Goal: Task Accomplishment & Management: Manage account settings

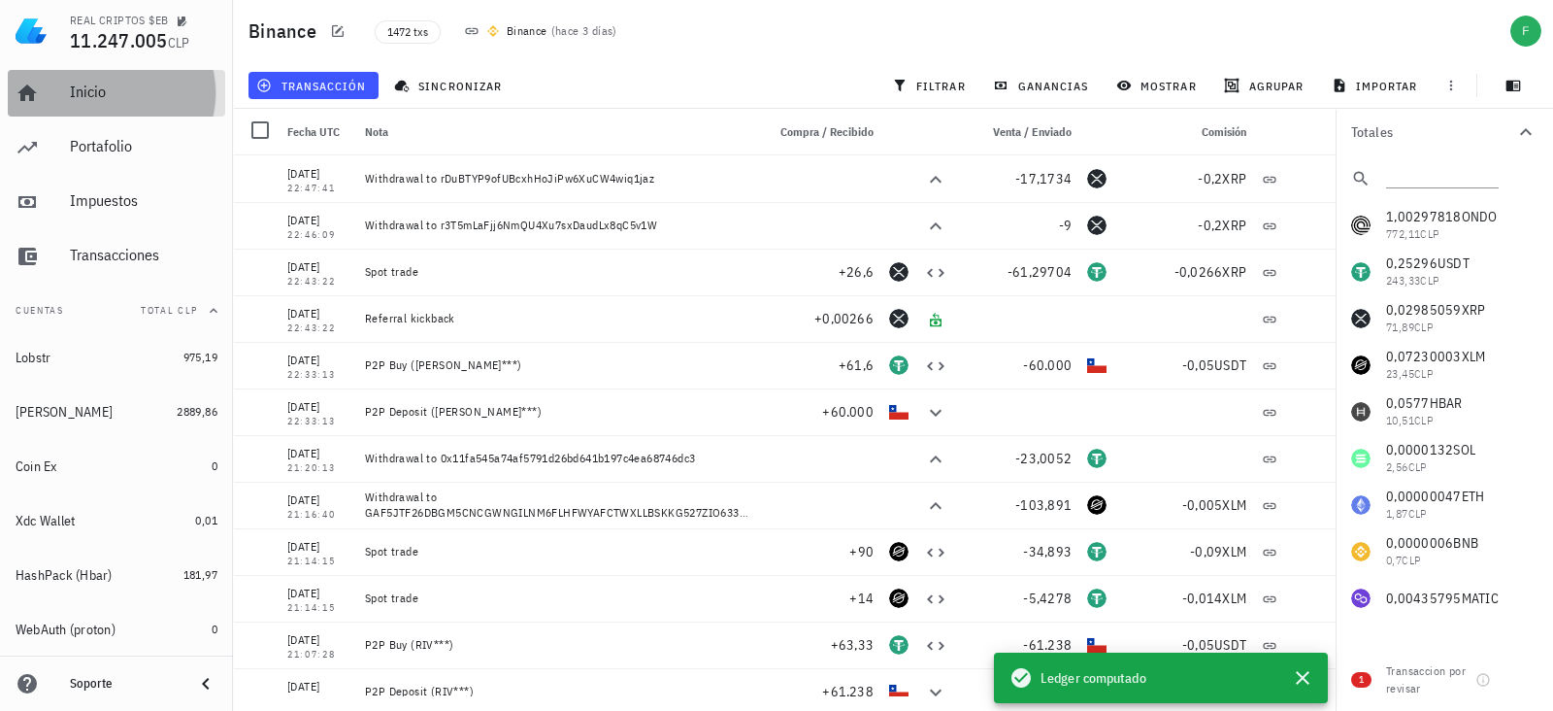
click at [112, 86] on div "Inicio" at bounding box center [144, 92] width 148 height 18
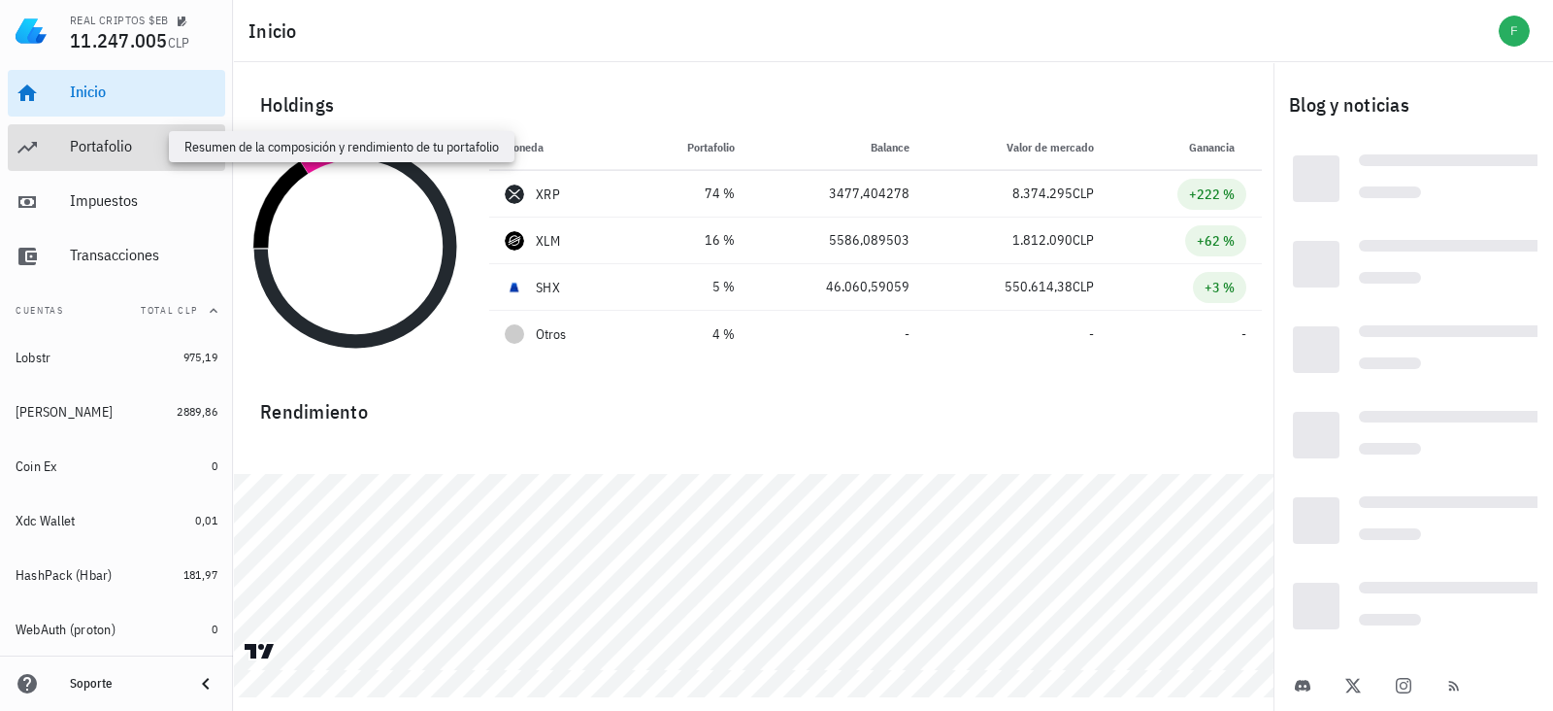
click at [116, 137] on div "Portafolio" at bounding box center [144, 146] width 148 height 18
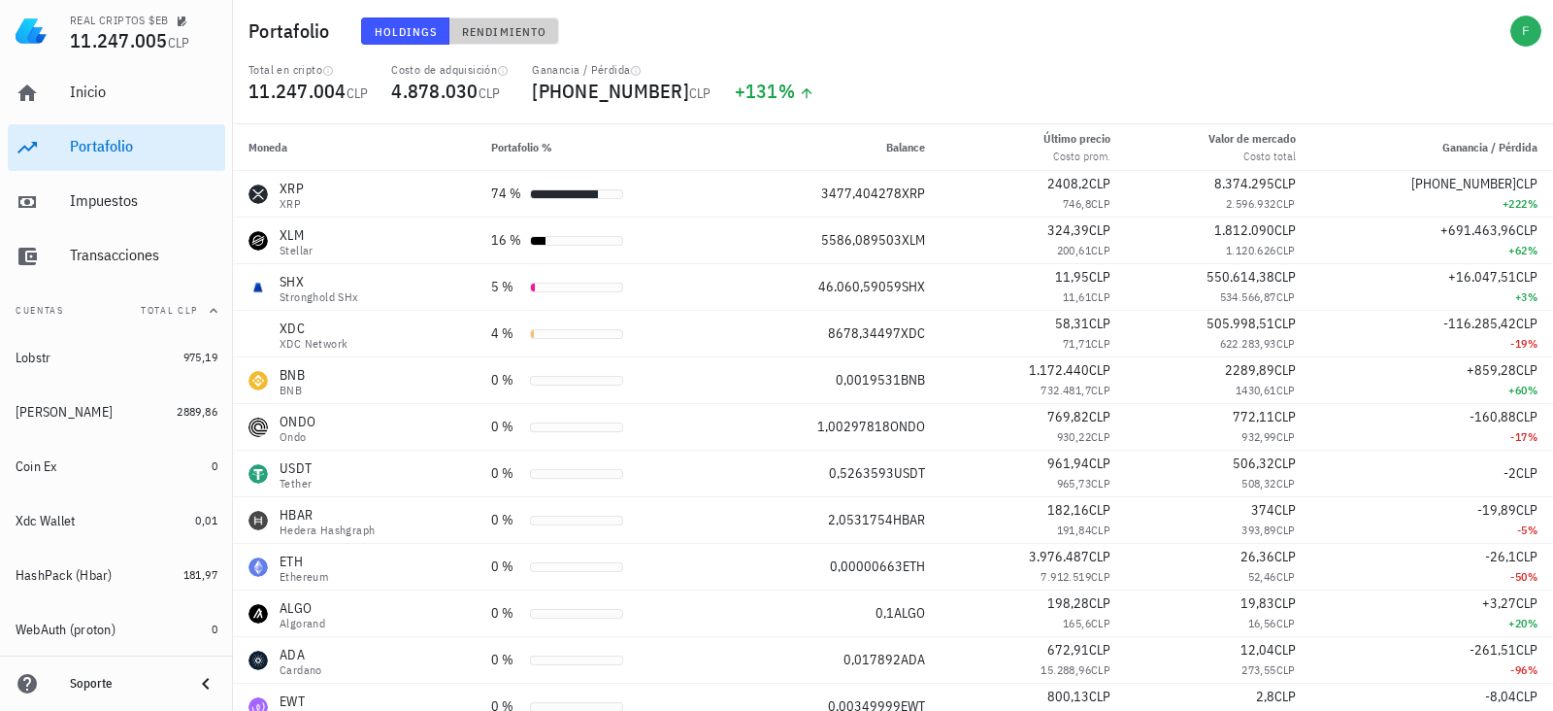
click at [489, 17] on button "Rendimiento" at bounding box center [504, 30] width 110 height 27
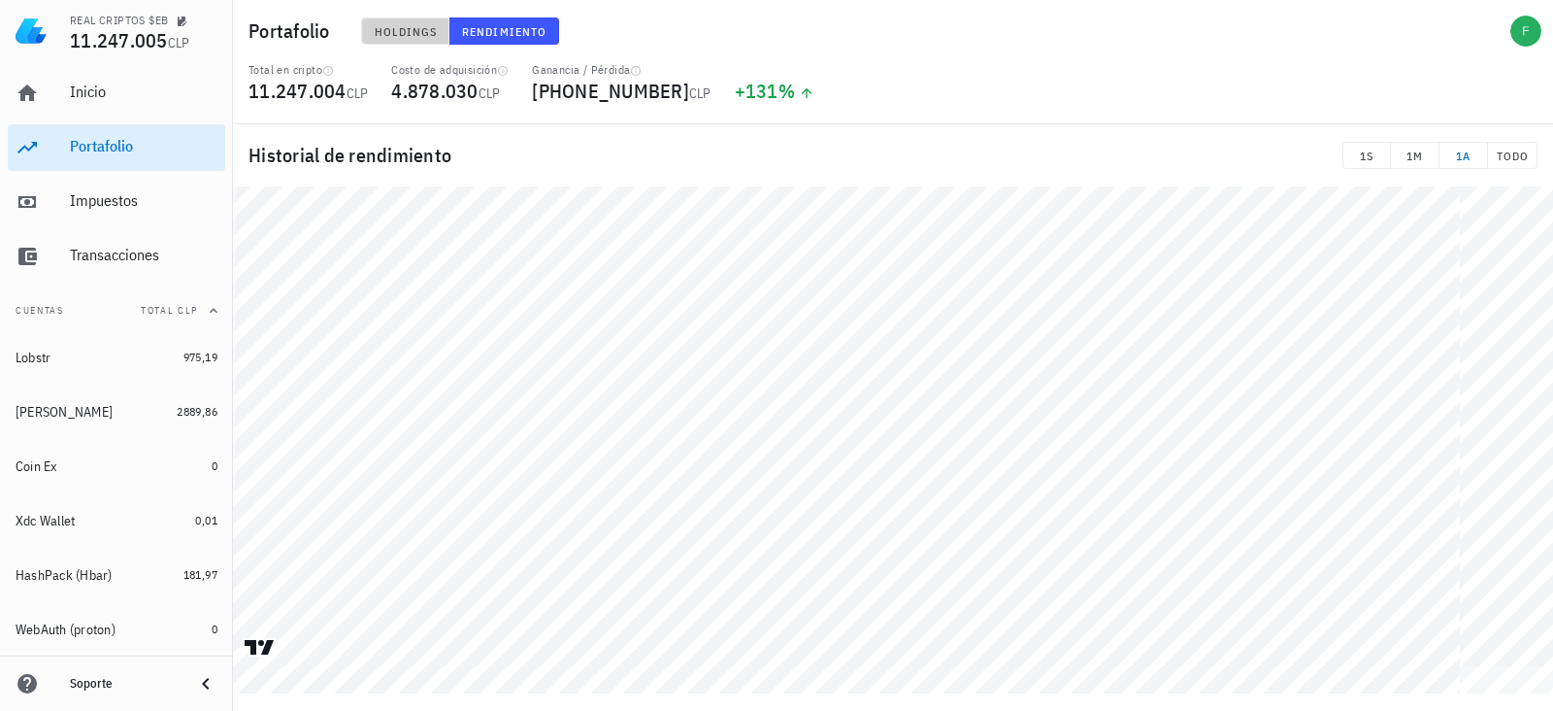
click at [408, 18] on button "Holdings" at bounding box center [405, 30] width 89 height 27
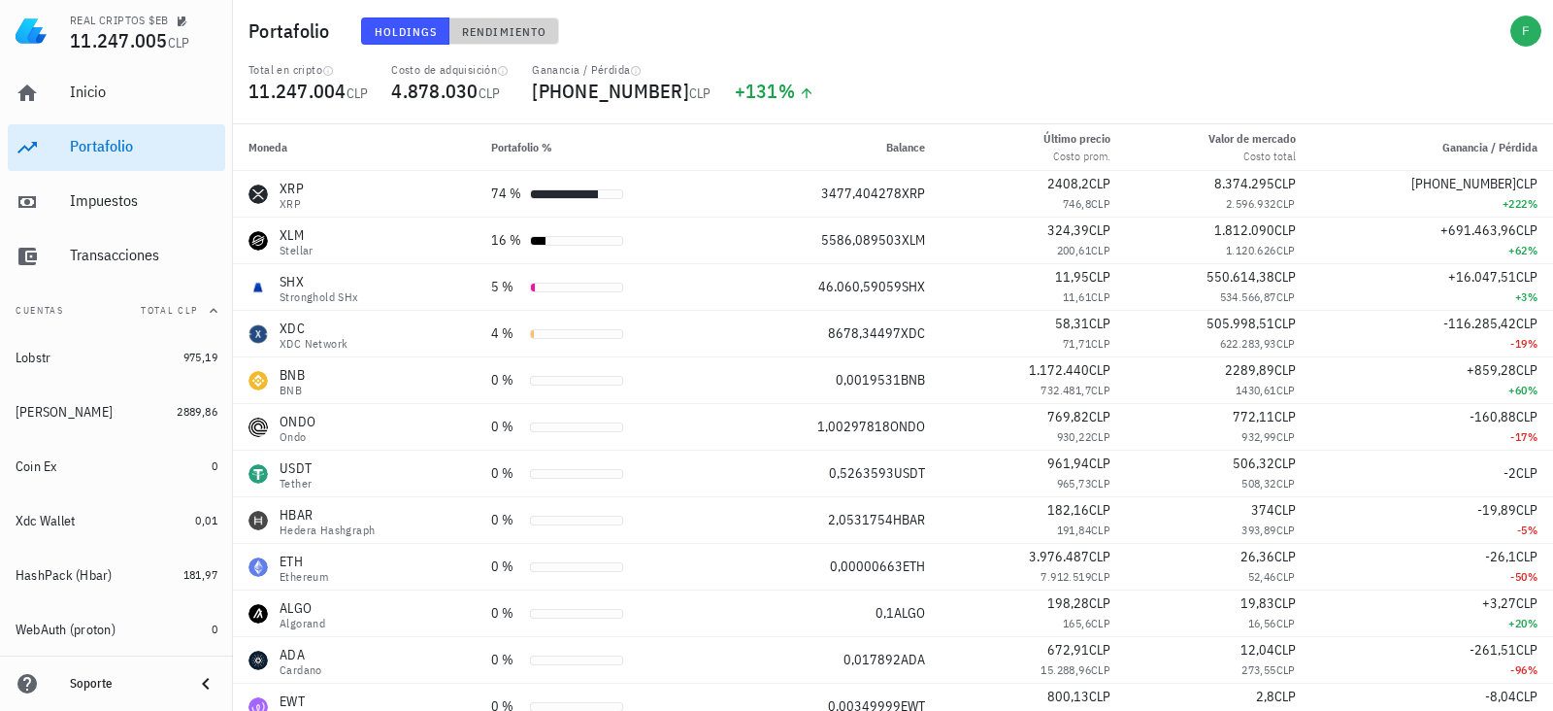
click at [501, 26] on span "Rendimiento" at bounding box center [503, 31] width 85 height 15
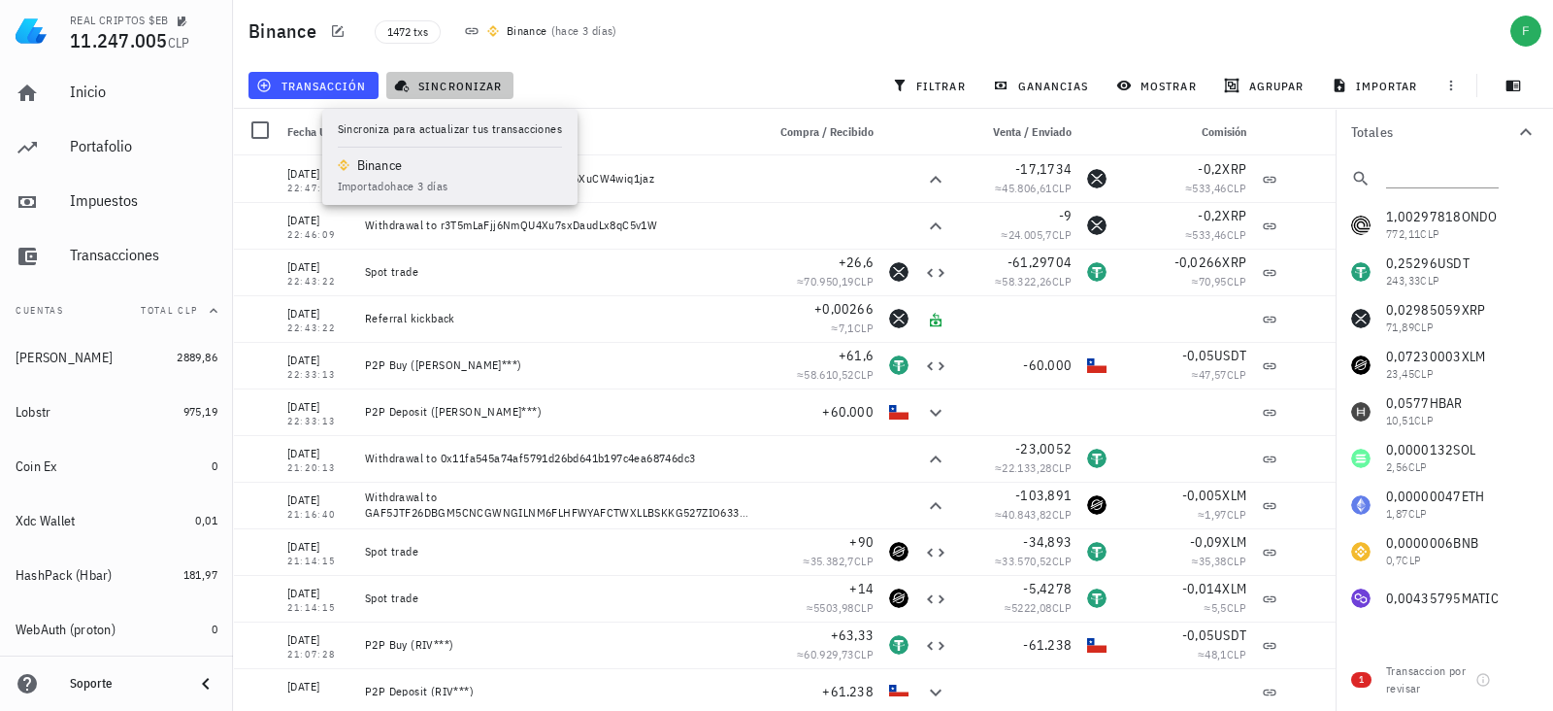
click at [447, 88] on span "sincronizar" at bounding box center [450, 86] width 104 height 16
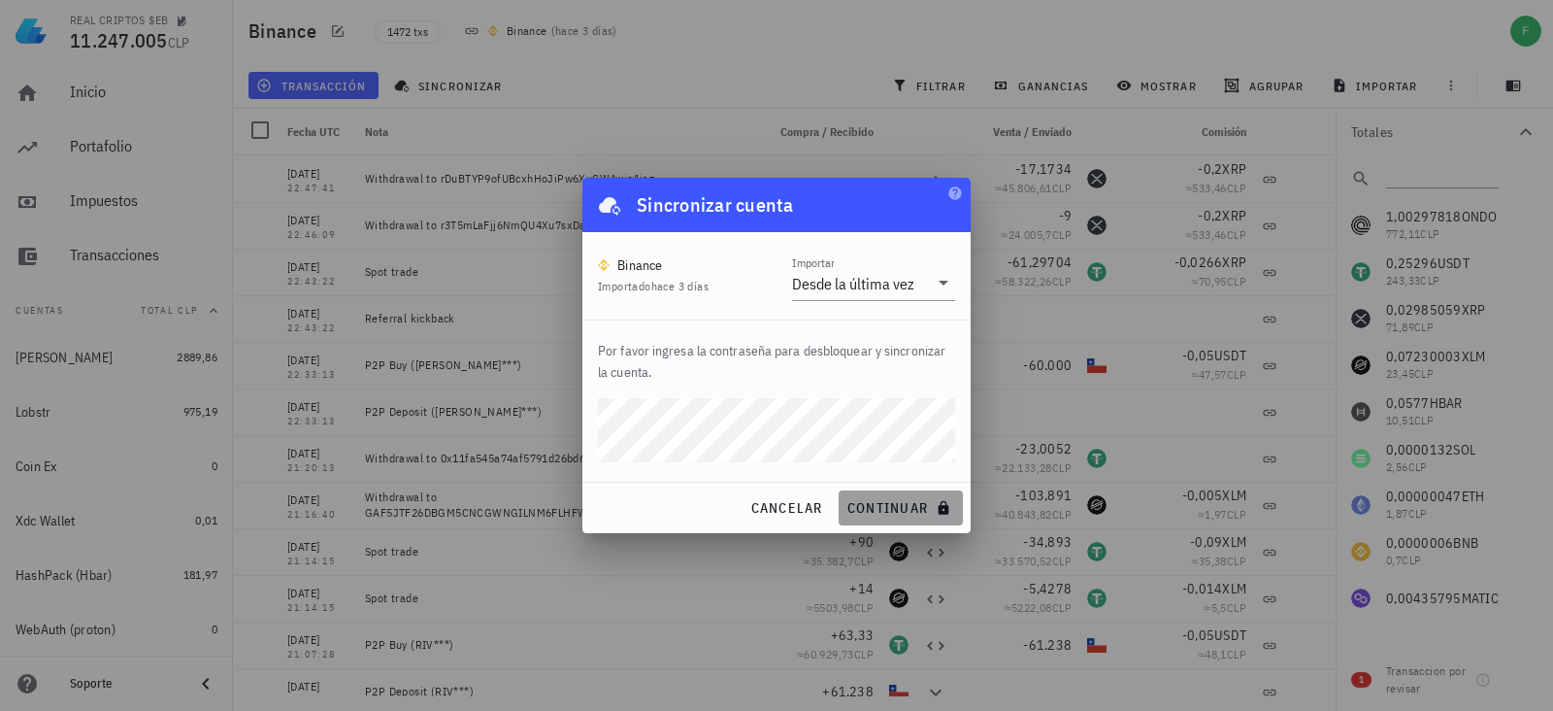
click at [850, 496] on button "continuar" at bounding box center [901, 507] width 124 height 35
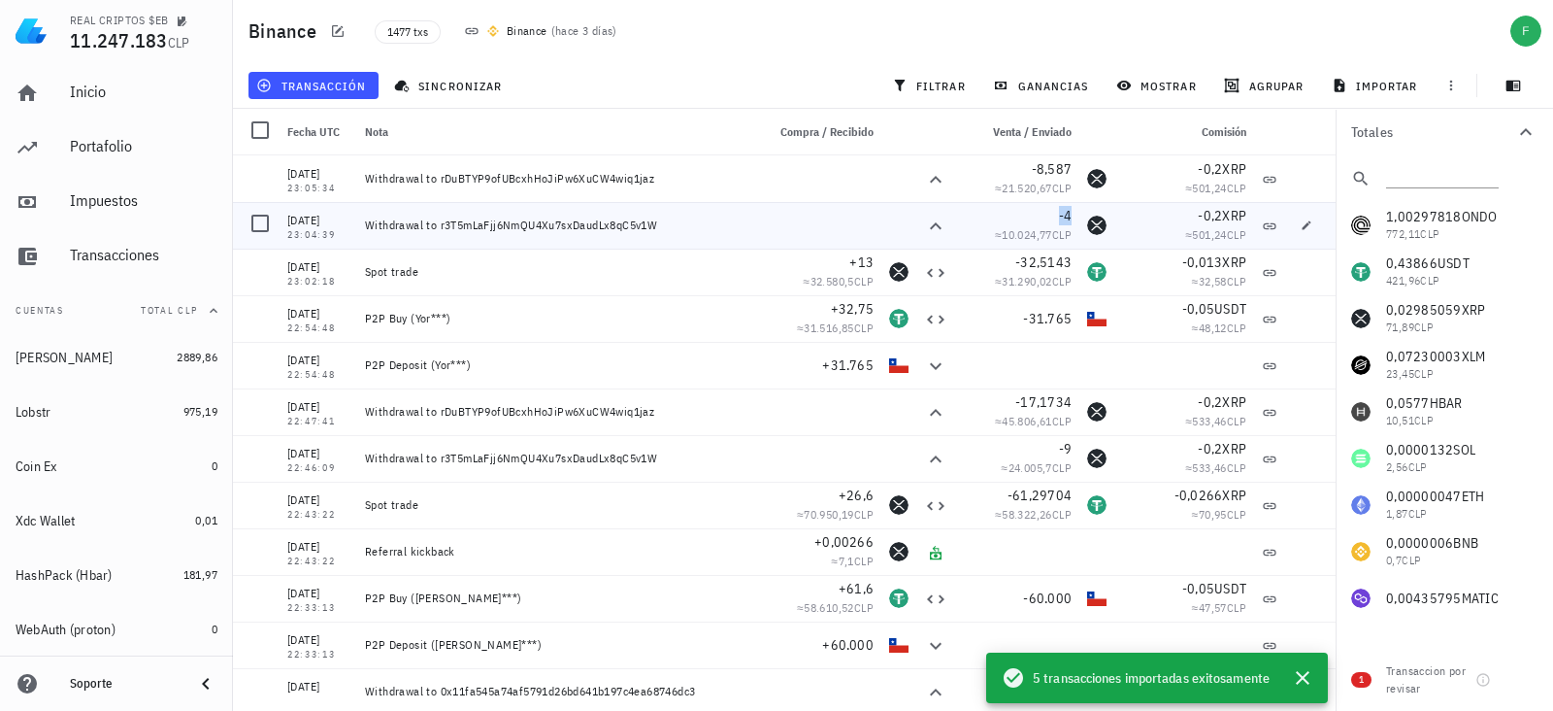
click at [1059, 218] on span "-4" at bounding box center [1066, 215] width 14 height 17
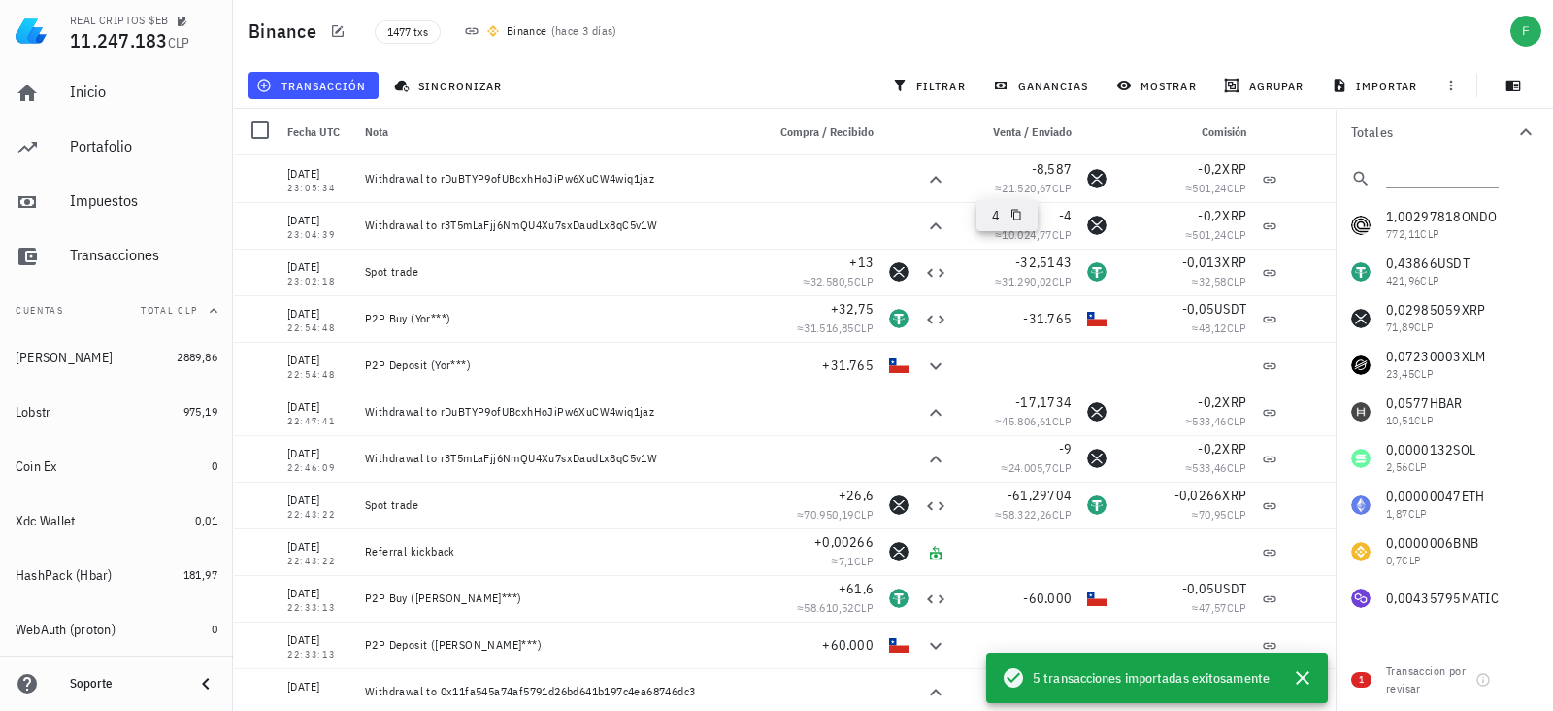
click at [1023, 215] on div "4" at bounding box center [1007, 215] width 61 height 31
click at [1025, 215] on div "4" at bounding box center [1007, 215] width 61 height 31
click at [1015, 214] on icon "button" at bounding box center [1016, 215] width 12 height 12
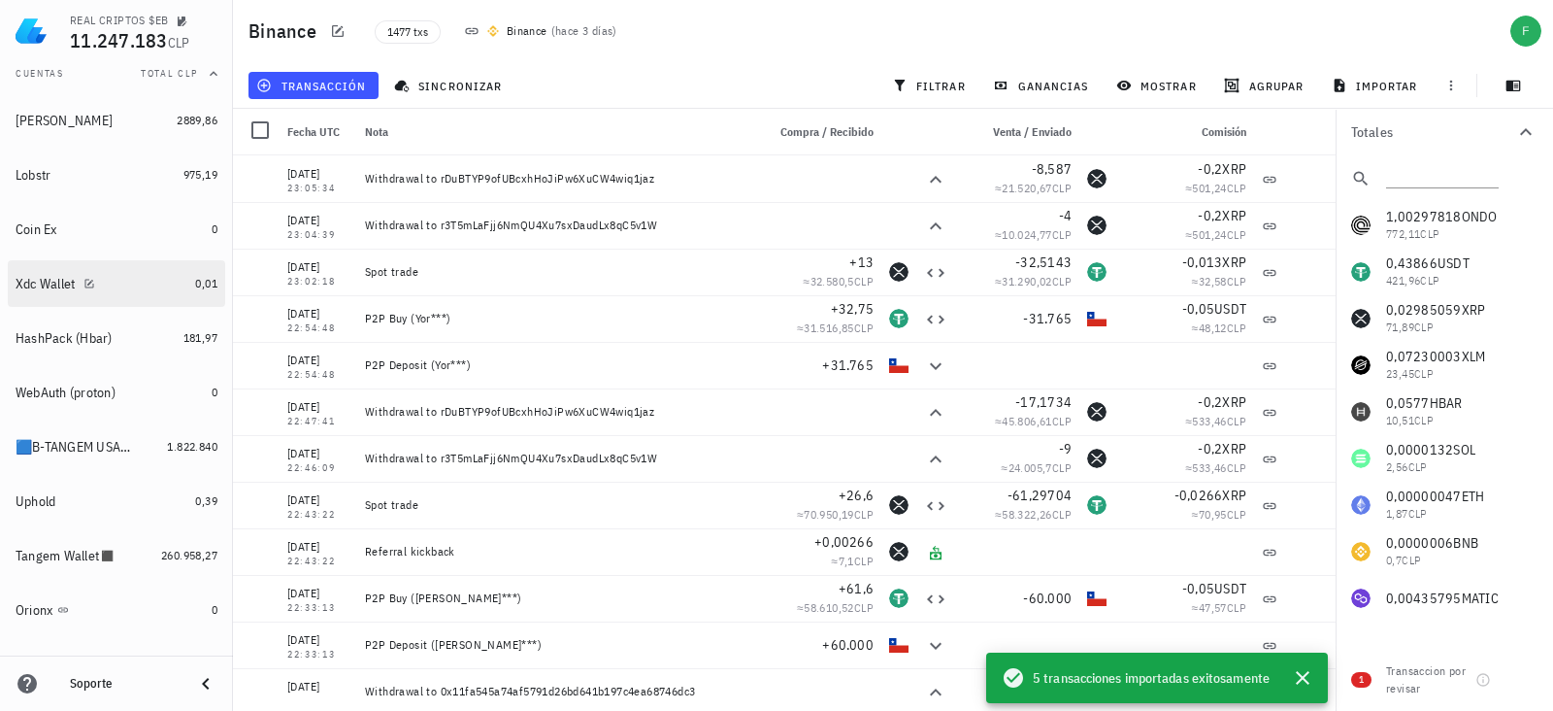
scroll to position [242, 0]
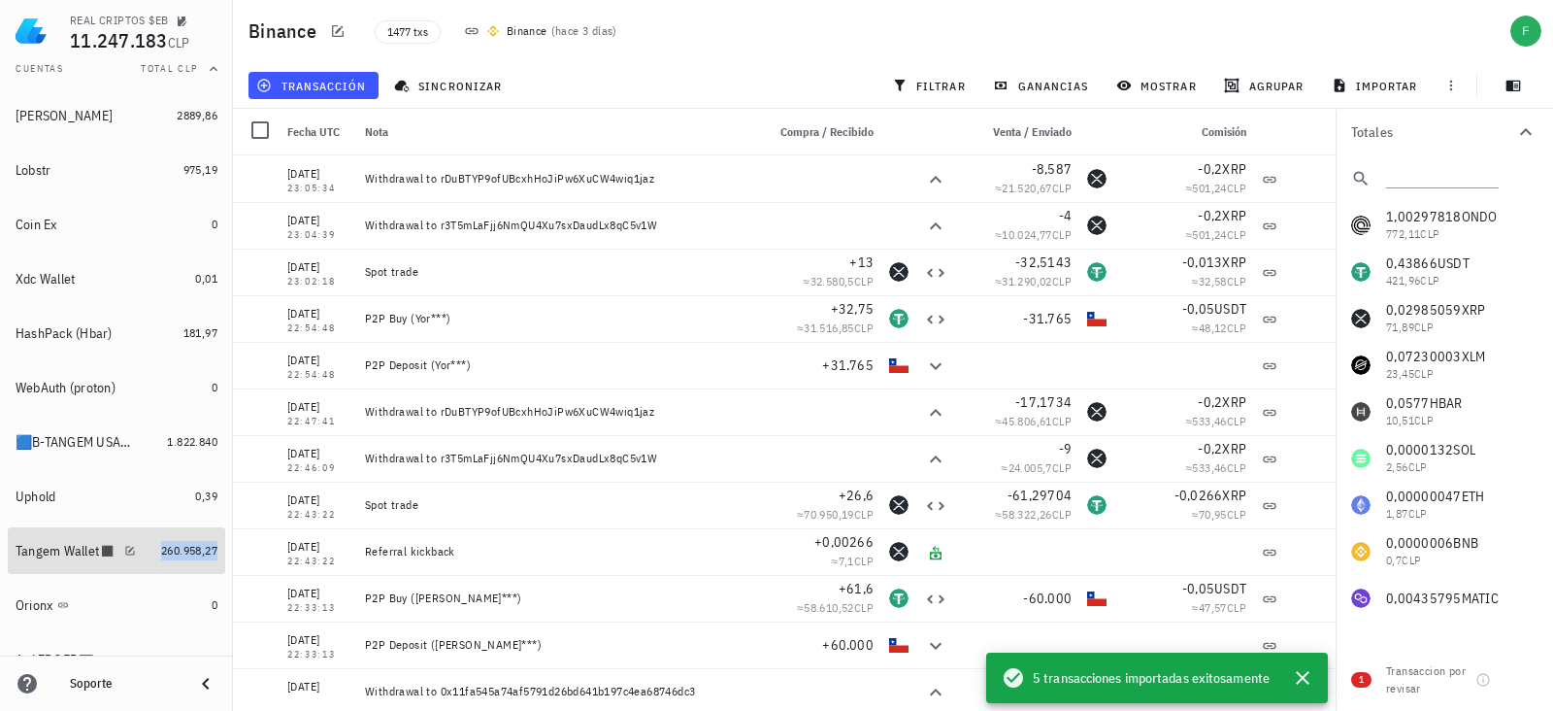
drag, startPoint x: 173, startPoint y: 546, endPoint x: 517, endPoint y: 363, distance: 389.9
click at [173, 546] on span "260.958,27" at bounding box center [189, 550] width 56 height 15
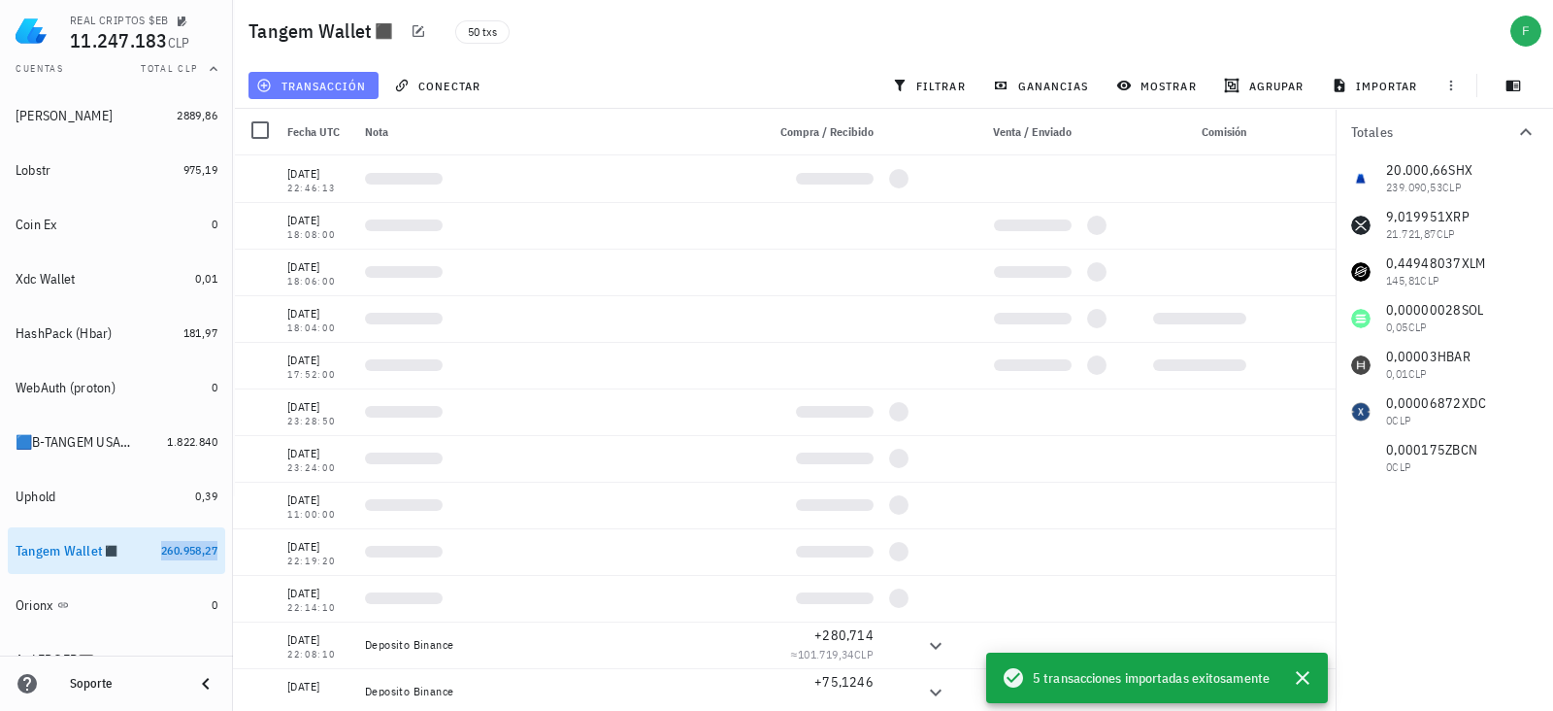
click at [333, 83] on span "transacción" at bounding box center [313, 86] width 106 height 16
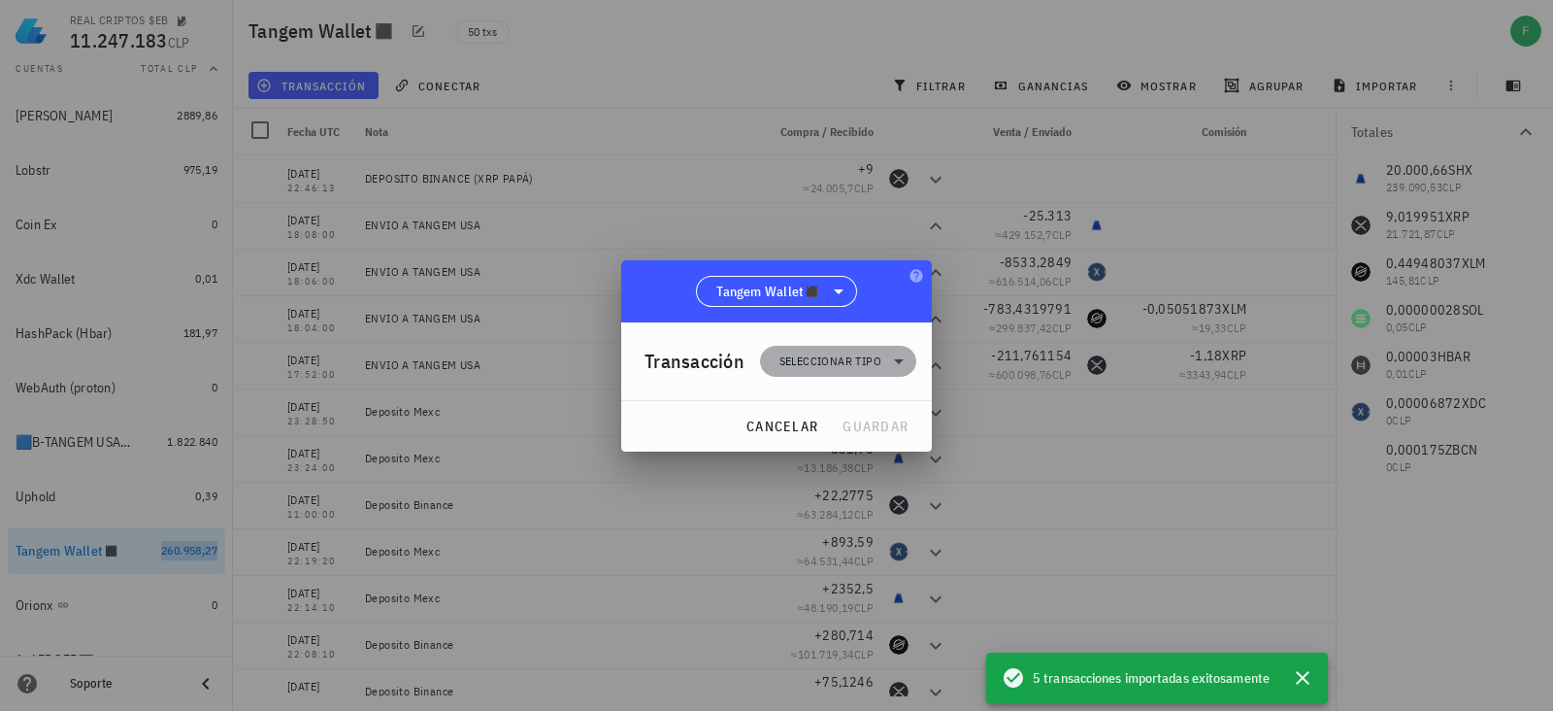
click at [778, 373] on span "Seleccionar tipo" at bounding box center [838, 361] width 133 height 31
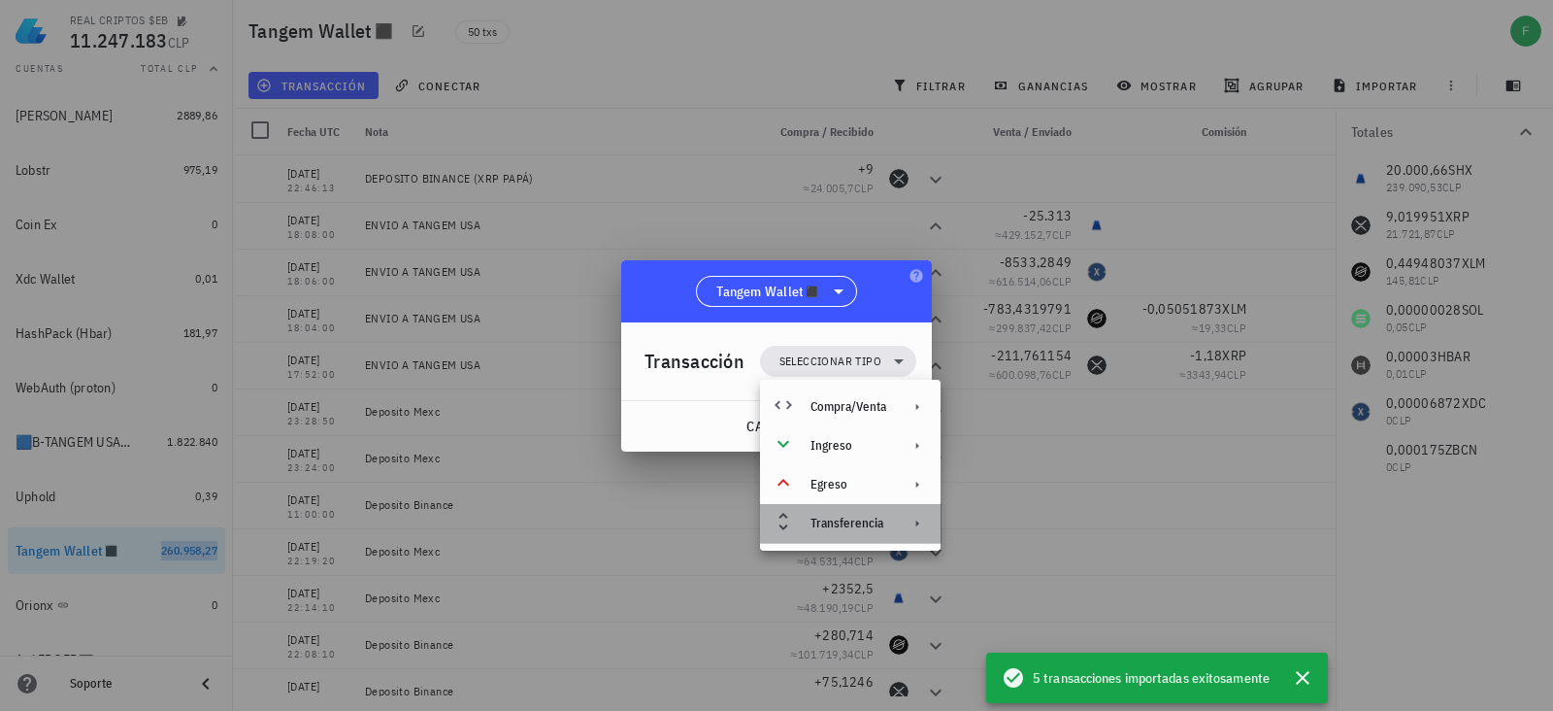
click at [874, 527] on div "Transferencia" at bounding box center [849, 523] width 76 height 16
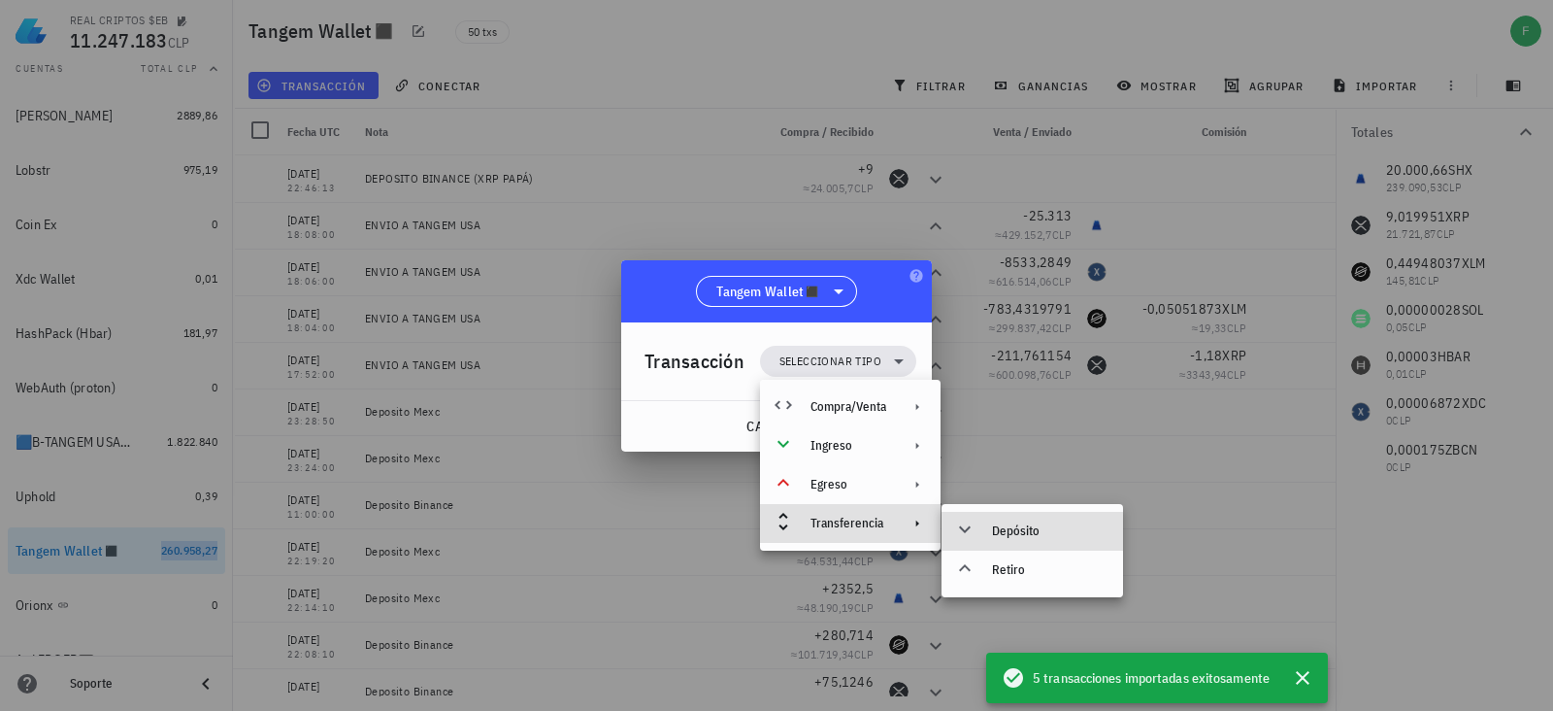
click at [1010, 535] on div "Depósito" at bounding box center [1050, 531] width 116 height 16
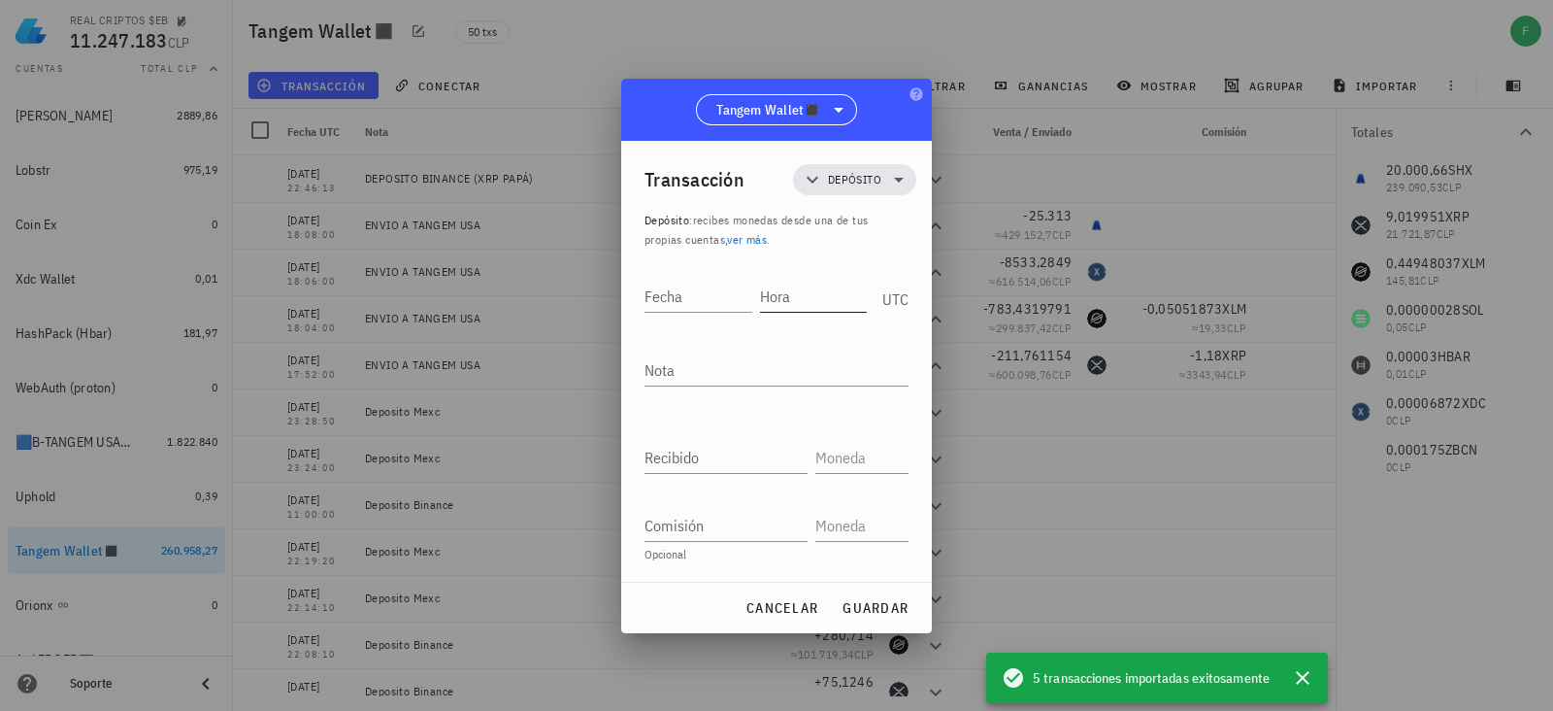
click at [801, 301] on input "Hora" at bounding box center [814, 296] width 108 height 31
type input "23:04:43"
click at [670, 296] on input "Fecha" at bounding box center [700, 296] width 111 height 31
type input "2"
type input "2025-10-14"
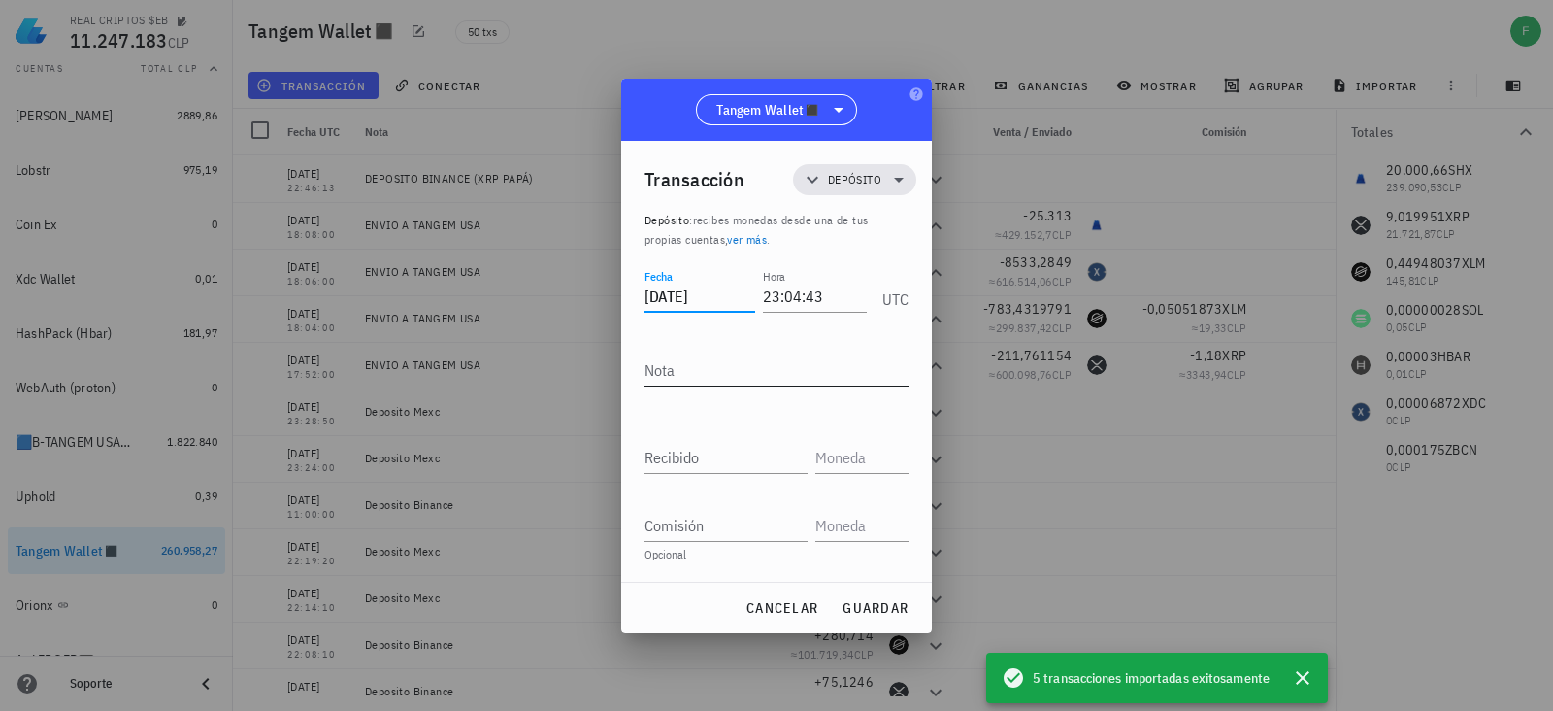
click at [704, 369] on textarea "Nota" at bounding box center [777, 369] width 264 height 31
type textarea "DEPOSITO BINANCE (XRP PAPÁ)"
click at [684, 458] on input "Recibido" at bounding box center [726, 457] width 163 height 31
paste input "4"
type input "4"
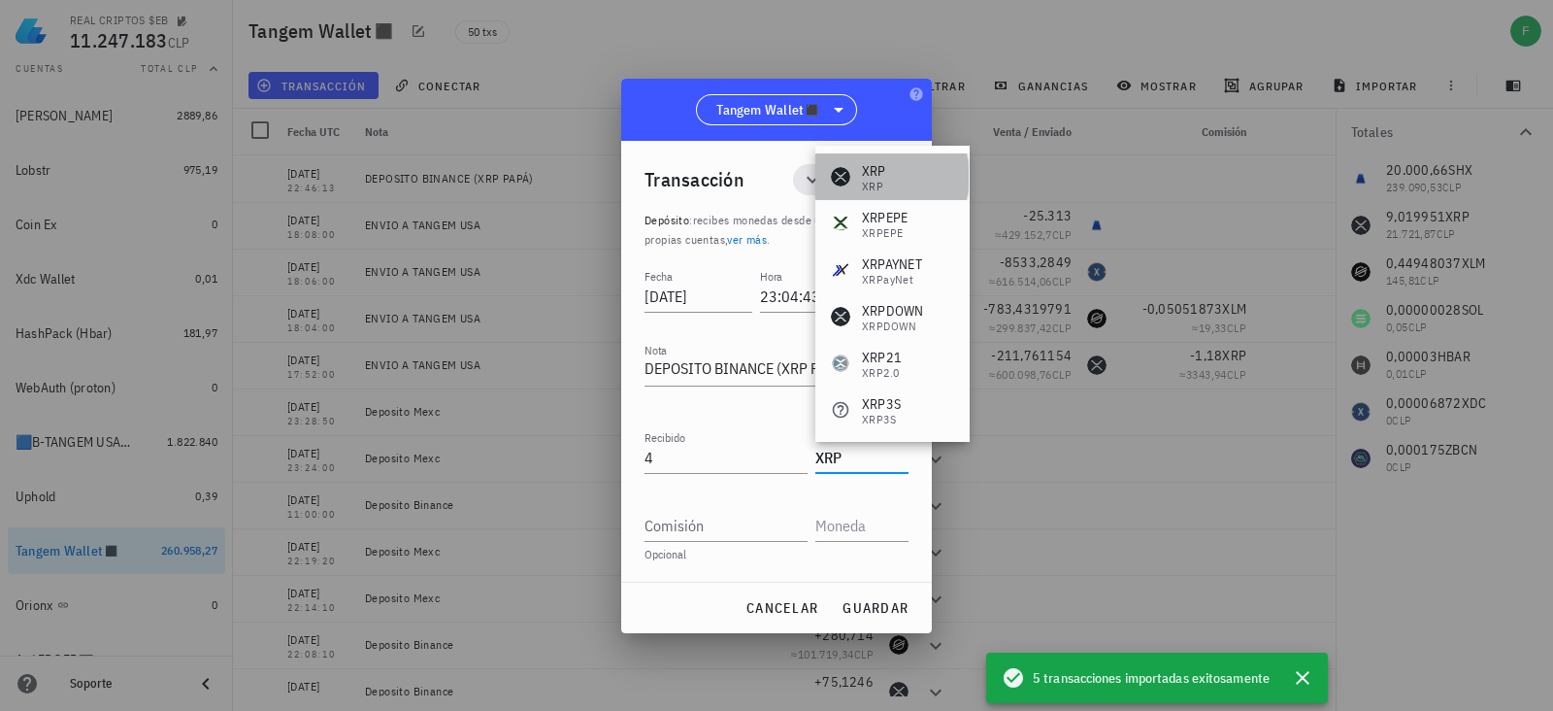
click at [869, 187] on div "XRP" at bounding box center [874, 187] width 24 height 12
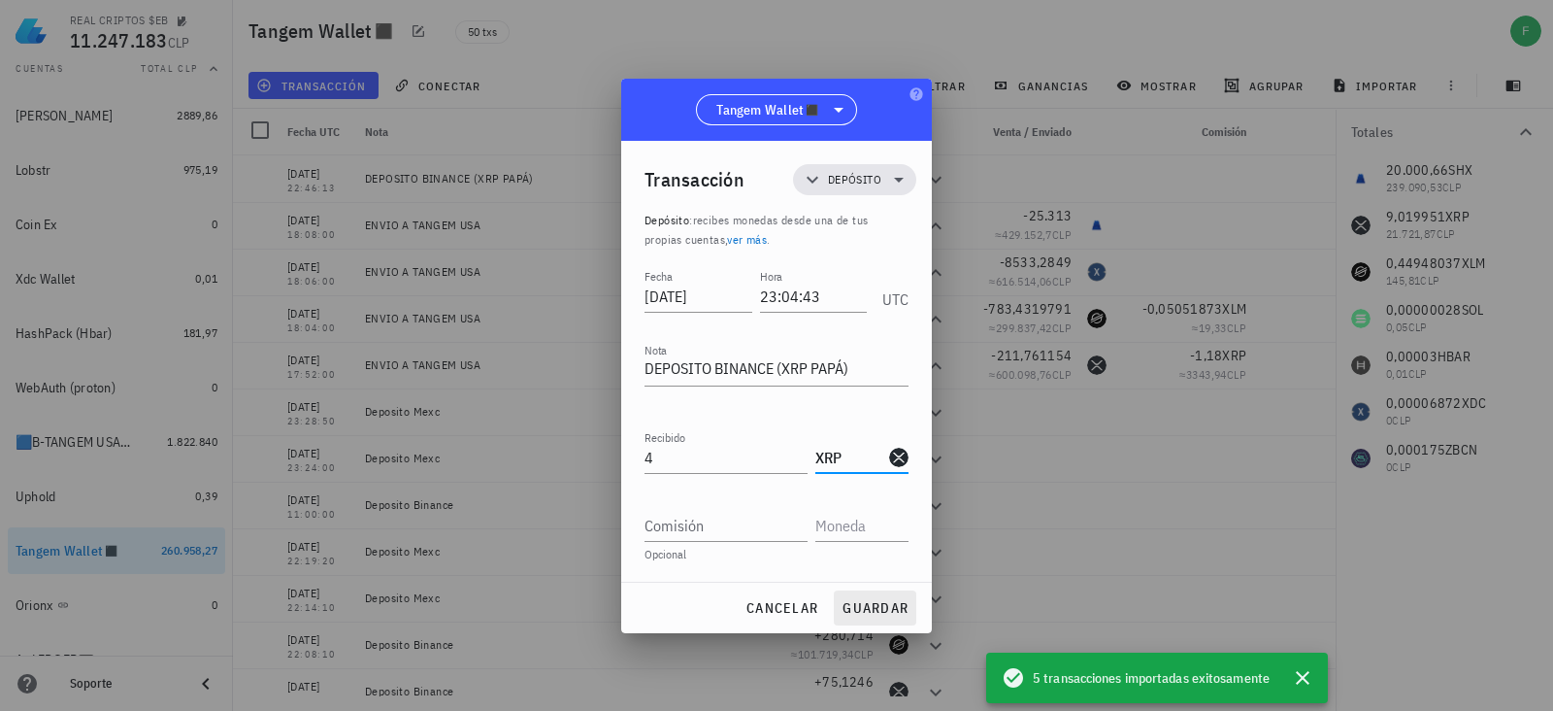
type input "XRP"
click at [864, 604] on span "guardar" at bounding box center [875, 607] width 67 height 17
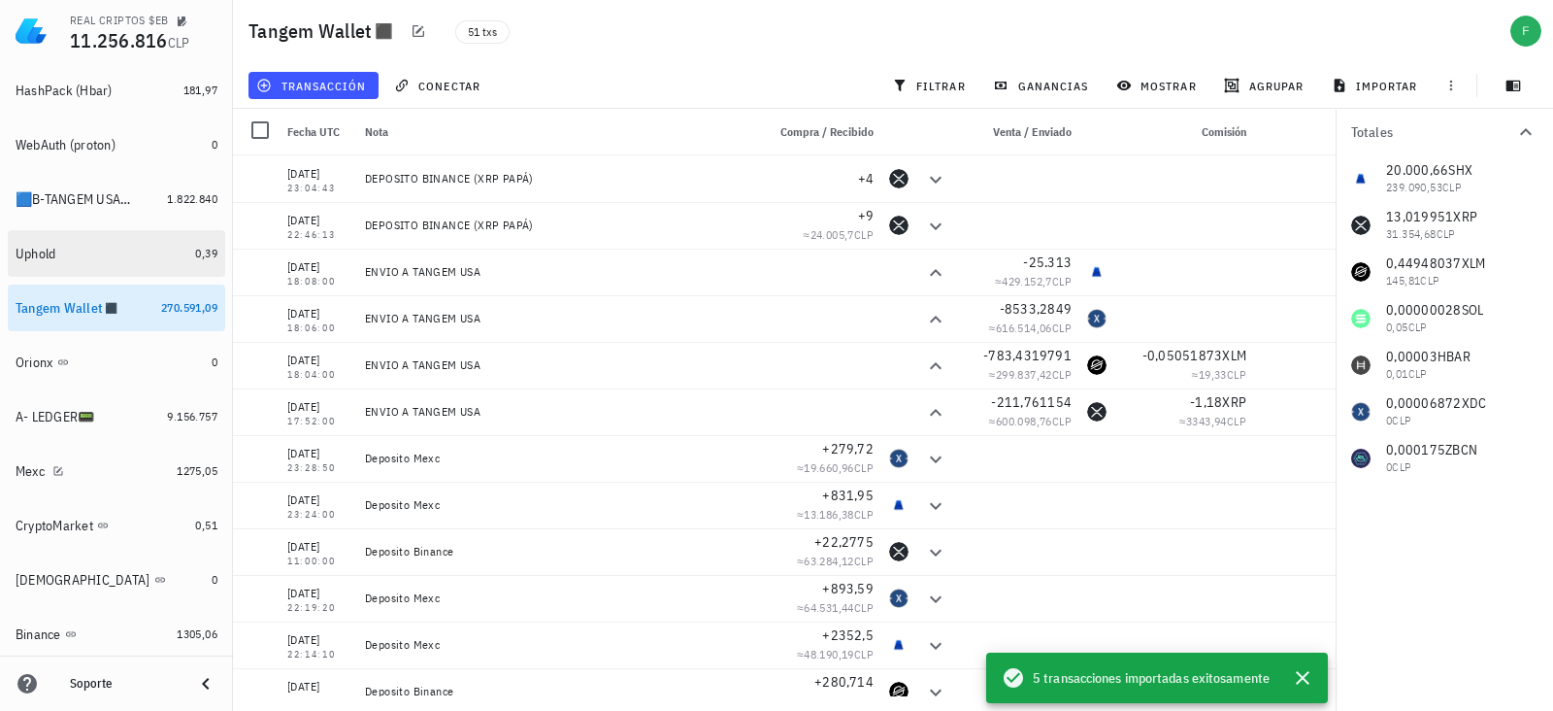
scroll to position [529, 0]
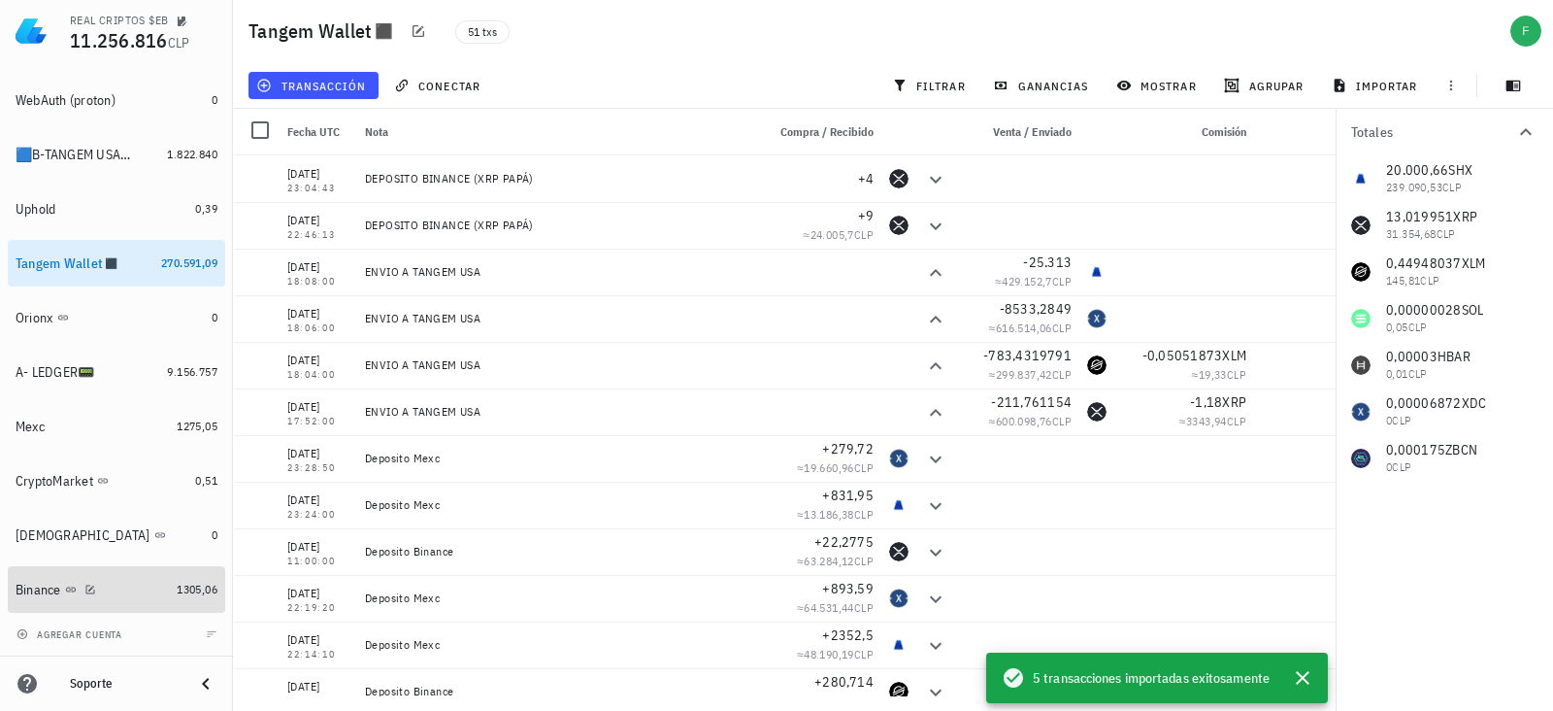
click at [184, 597] on div "1305,06" at bounding box center [197, 588] width 41 height 19
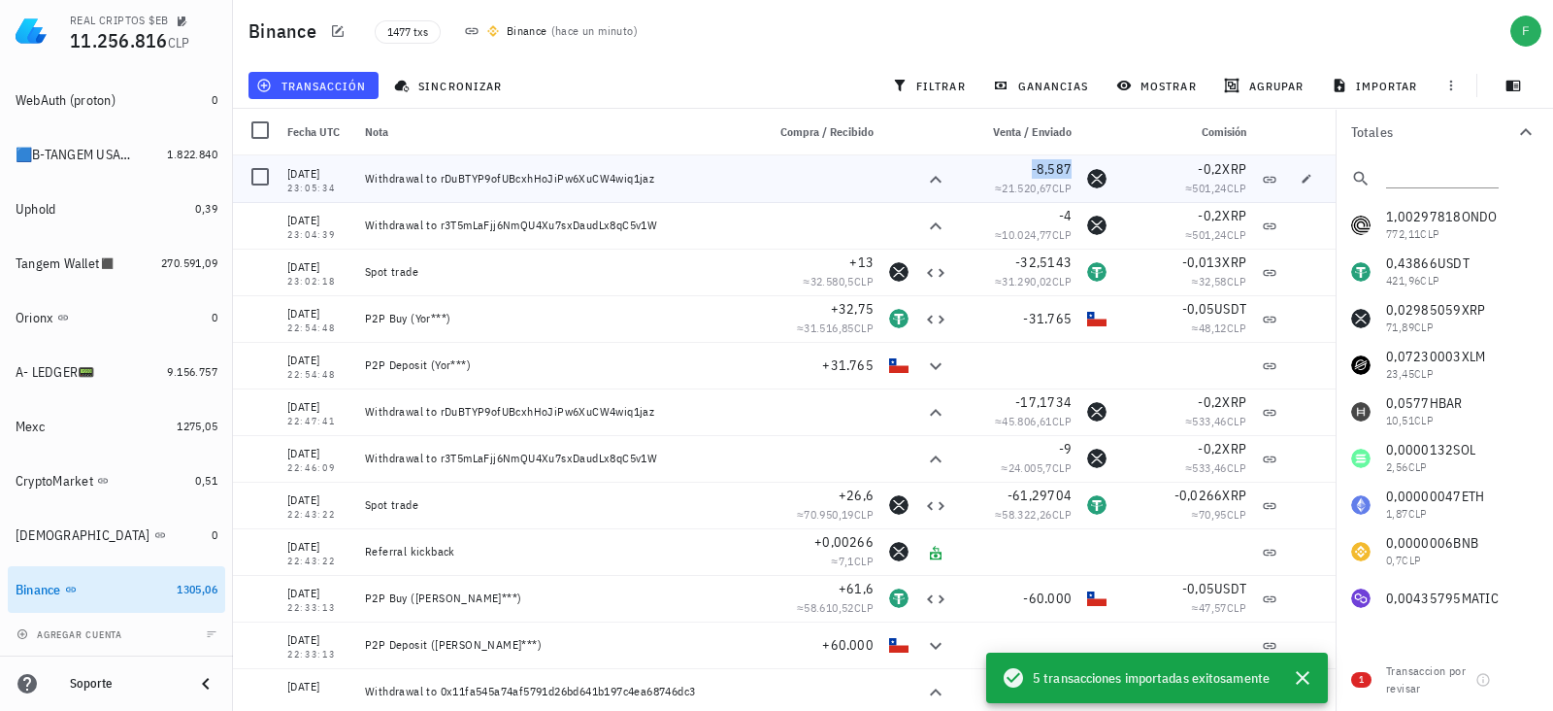
click at [1053, 172] on span "-8,587" at bounding box center [1052, 168] width 41 height 17
click at [986, 168] on icon "button" at bounding box center [991, 168] width 12 height 12
click at [58, 259] on div "Tangem Wallet◼️" at bounding box center [66, 263] width 101 height 17
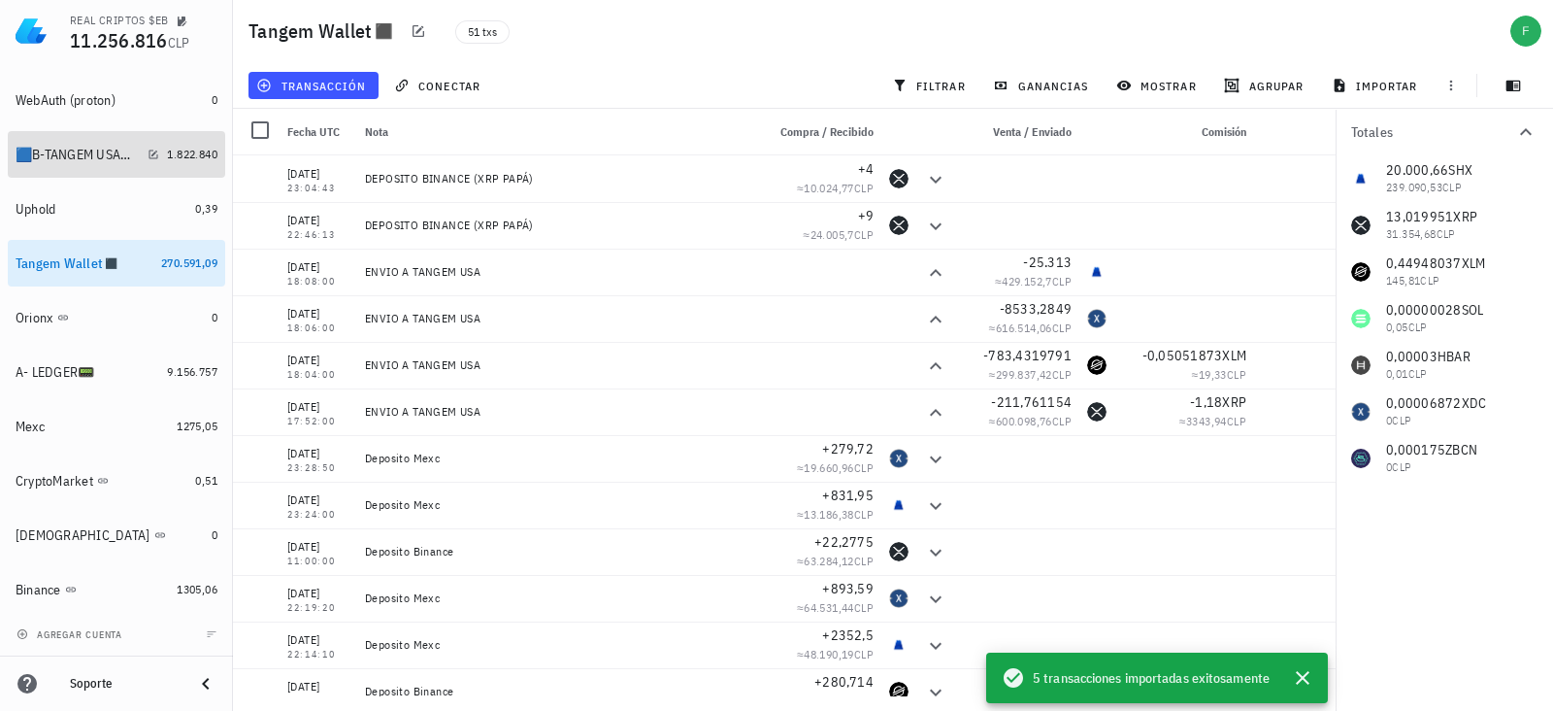
click at [83, 151] on div "🟦B-TANGEM USA🟥 🇺🇸📟" at bounding box center [78, 155] width 124 height 17
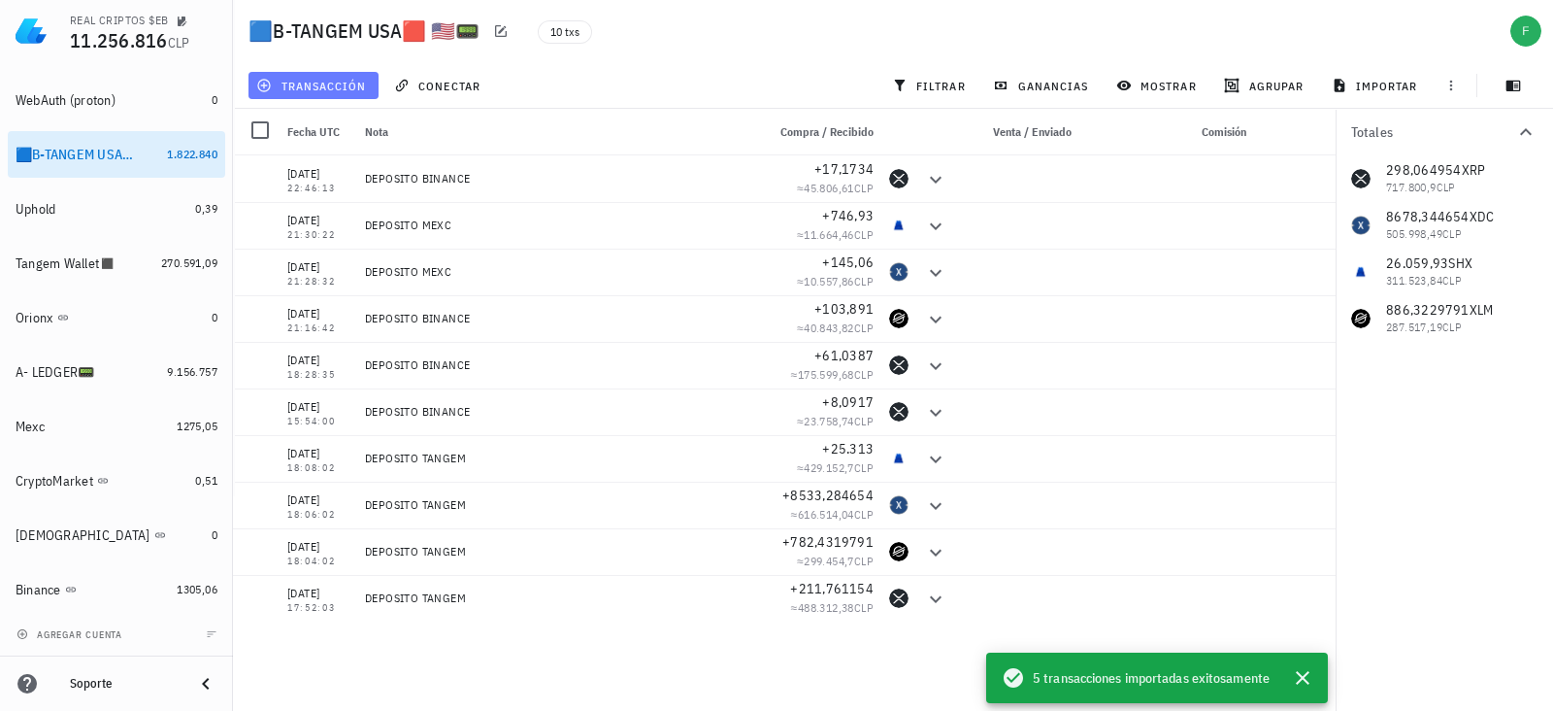
click at [346, 85] on span "transacción" at bounding box center [313, 86] width 106 height 16
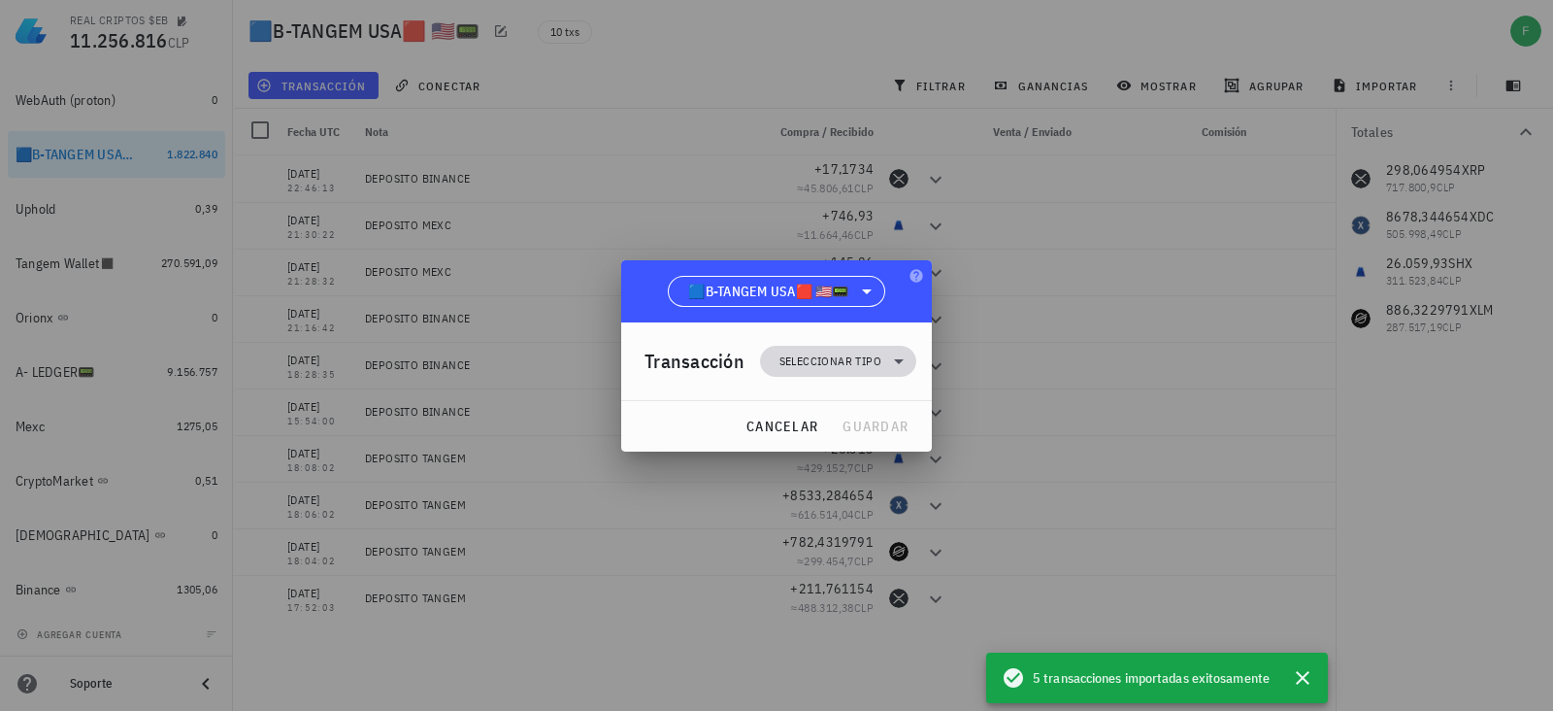
click at [811, 349] on span "Seleccionar tipo" at bounding box center [838, 361] width 133 height 31
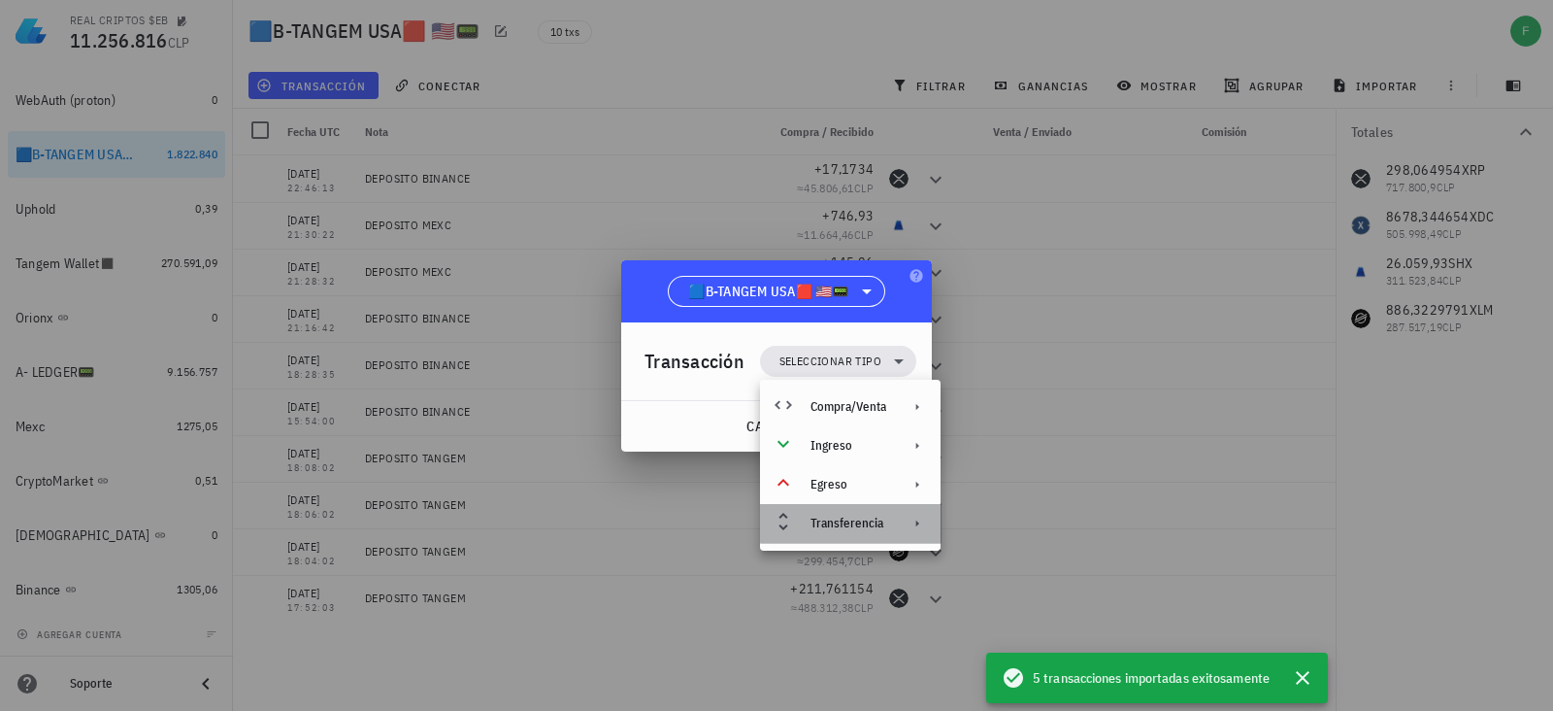
click at [823, 512] on div "Transferencia" at bounding box center [850, 523] width 181 height 39
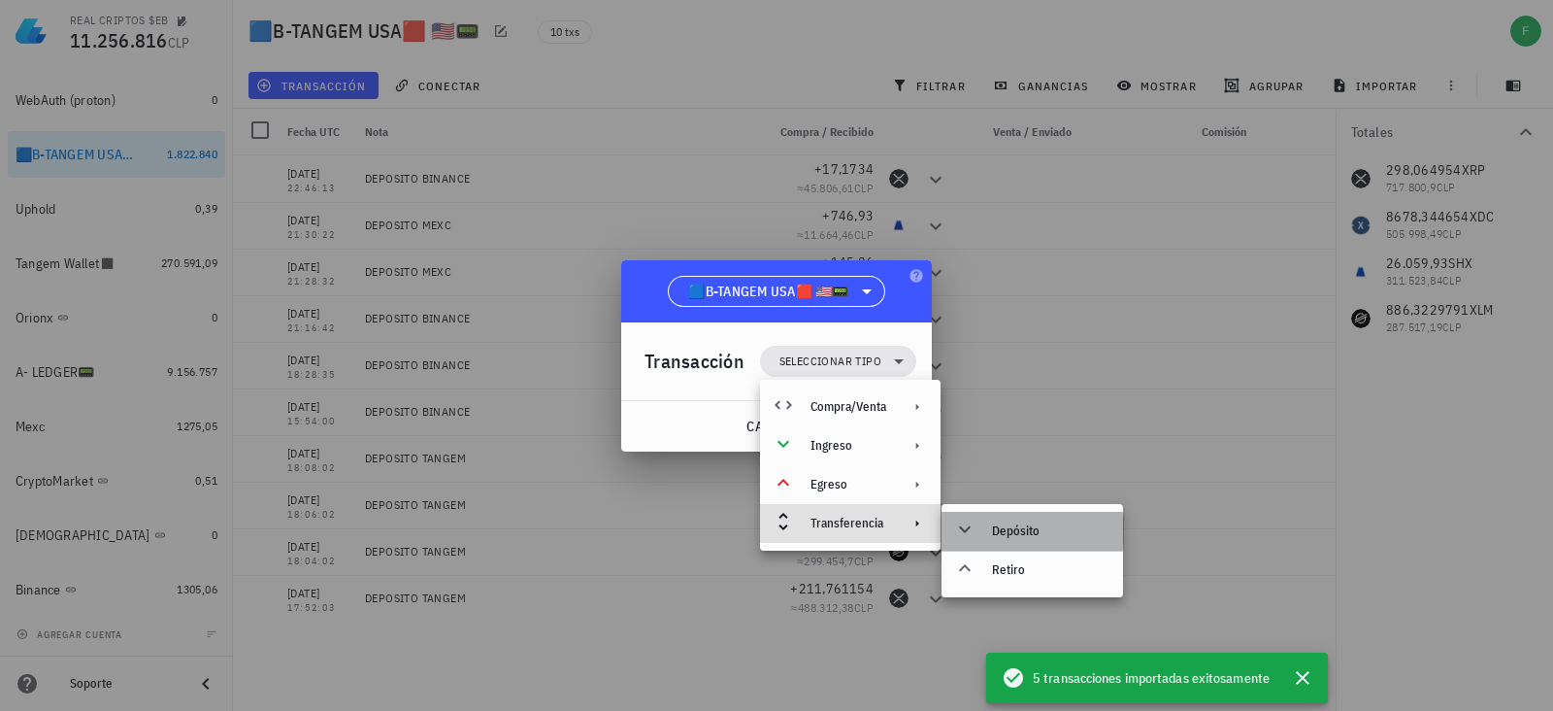
click at [999, 529] on div "Depósito" at bounding box center [1050, 531] width 116 height 16
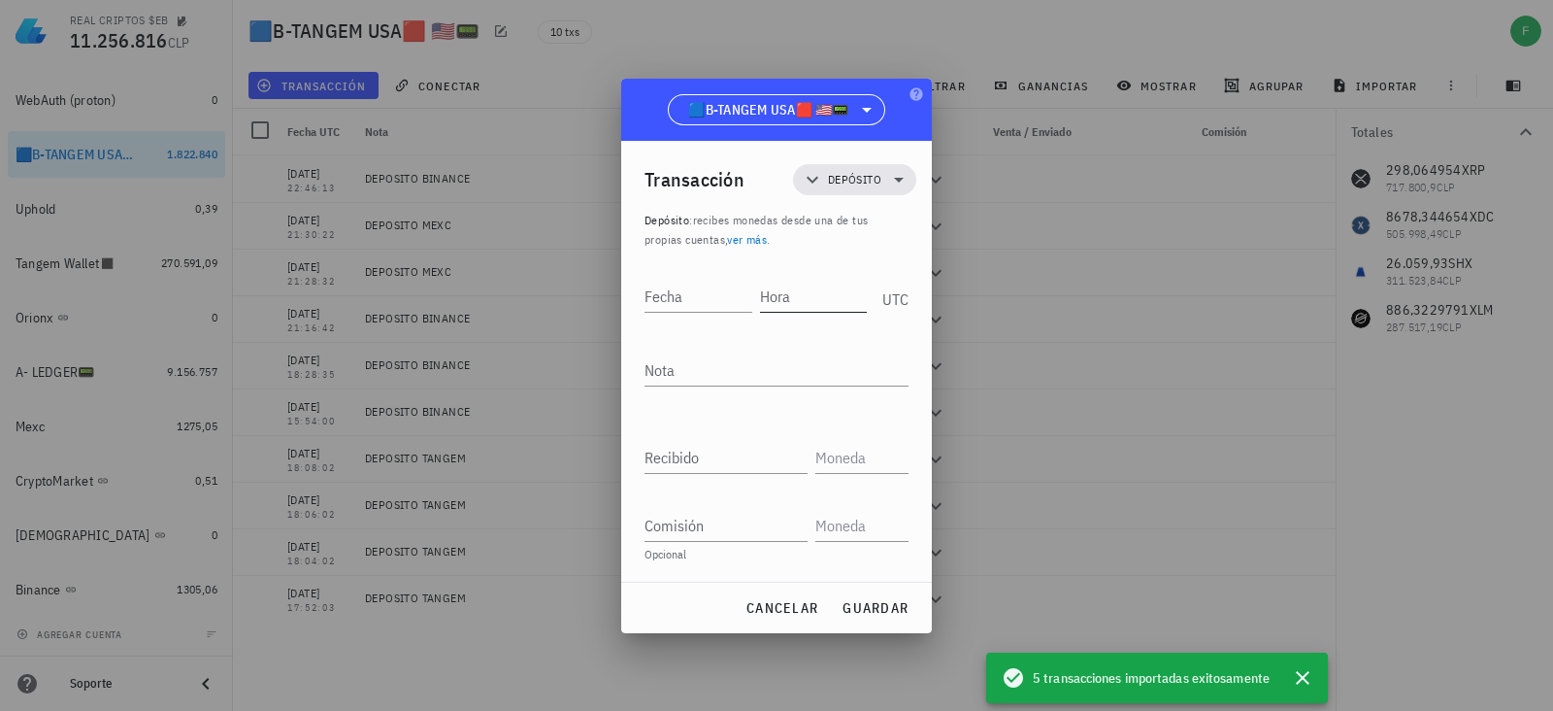
click at [815, 302] on input "Hora" at bounding box center [814, 296] width 108 height 31
type input "23:05:40"
click at [638, 284] on div "Transacción Depósito Depósito : recibes monedas desde una de tus propias cuenta…" at bounding box center [776, 361] width 311 height 441
click at [651, 291] on input "Fecha" at bounding box center [699, 296] width 108 height 31
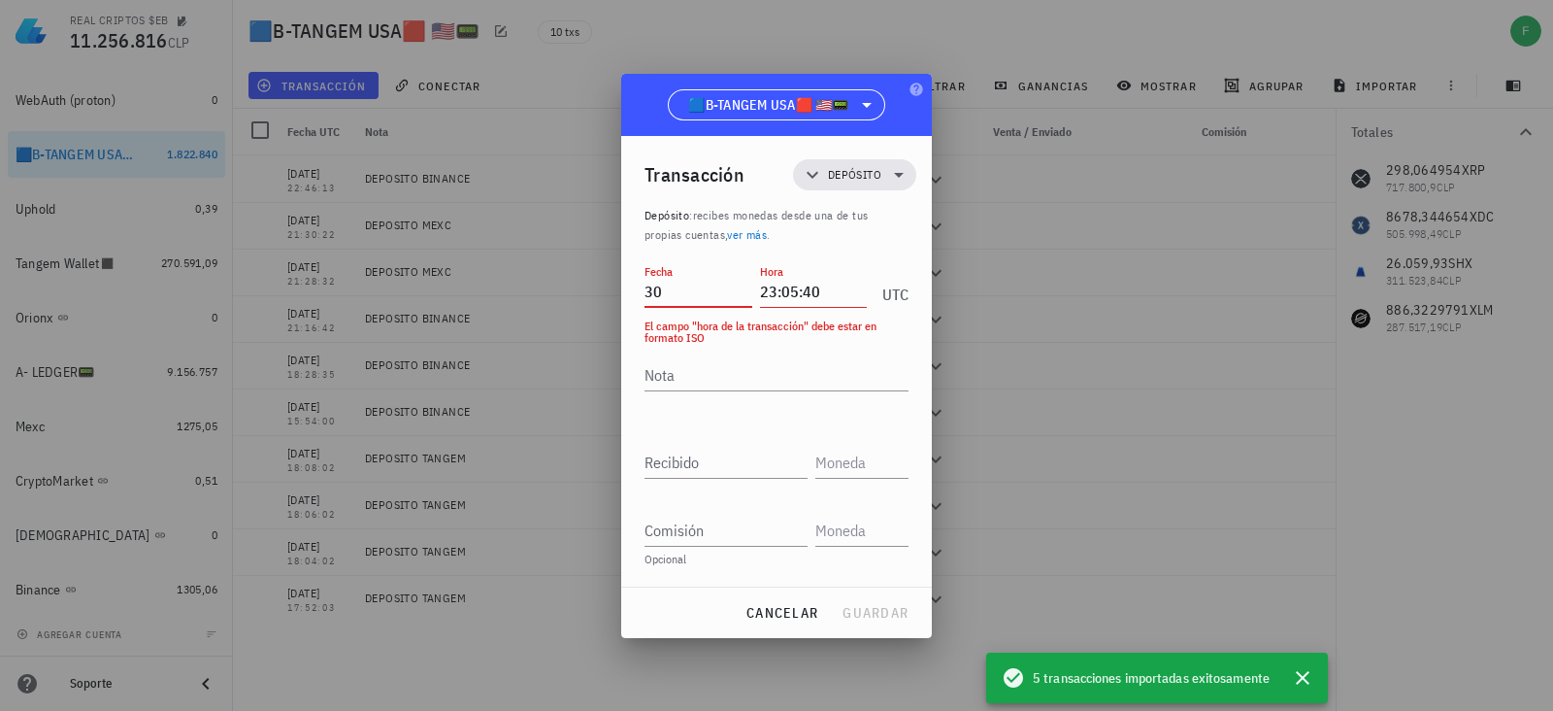
type input "3"
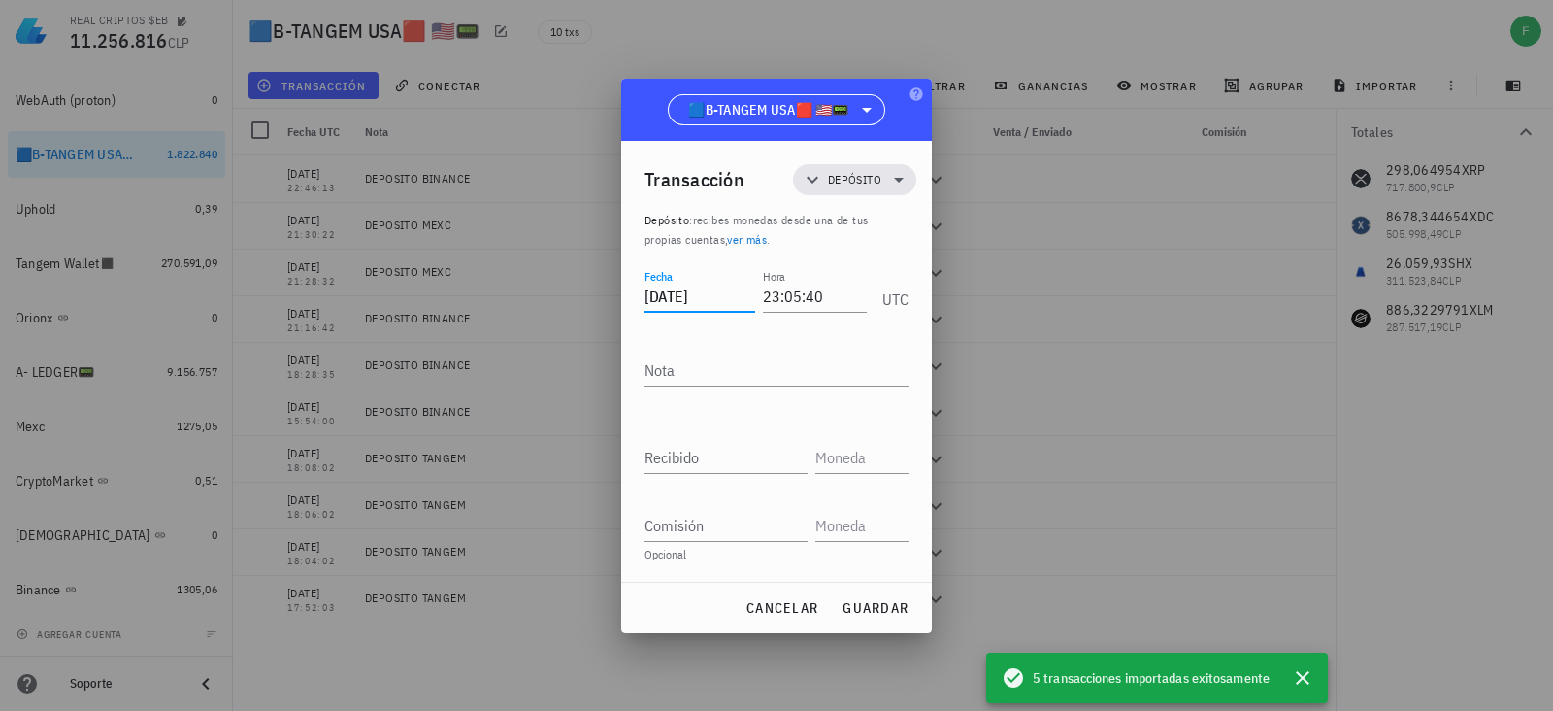
type input "2025-10-14"
type textarea "d"
type textarea "DEPOSITO BINANCE"
paste input "8,587"
type input "8,587"
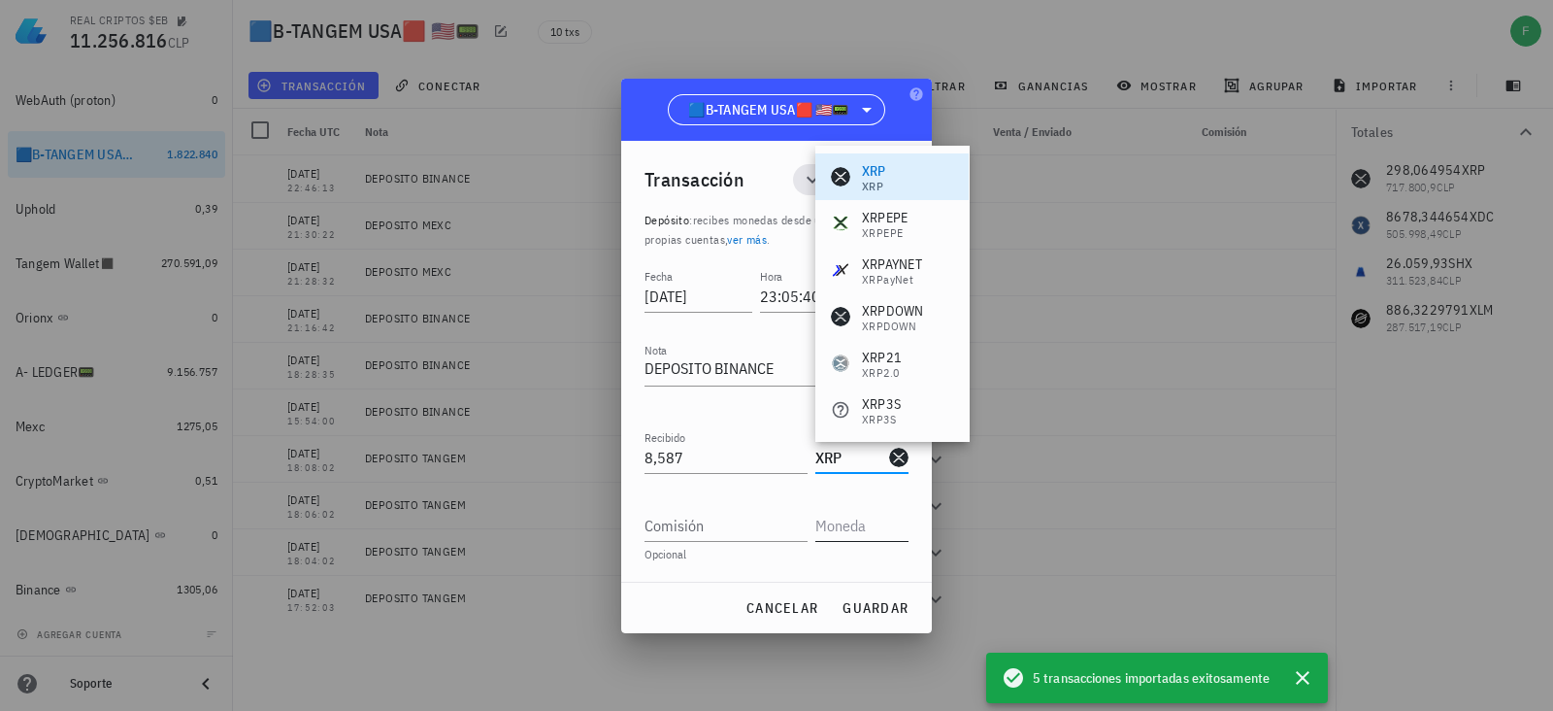
type input "XRP"
click at [821, 518] on input "text" at bounding box center [859, 525] width 89 height 31
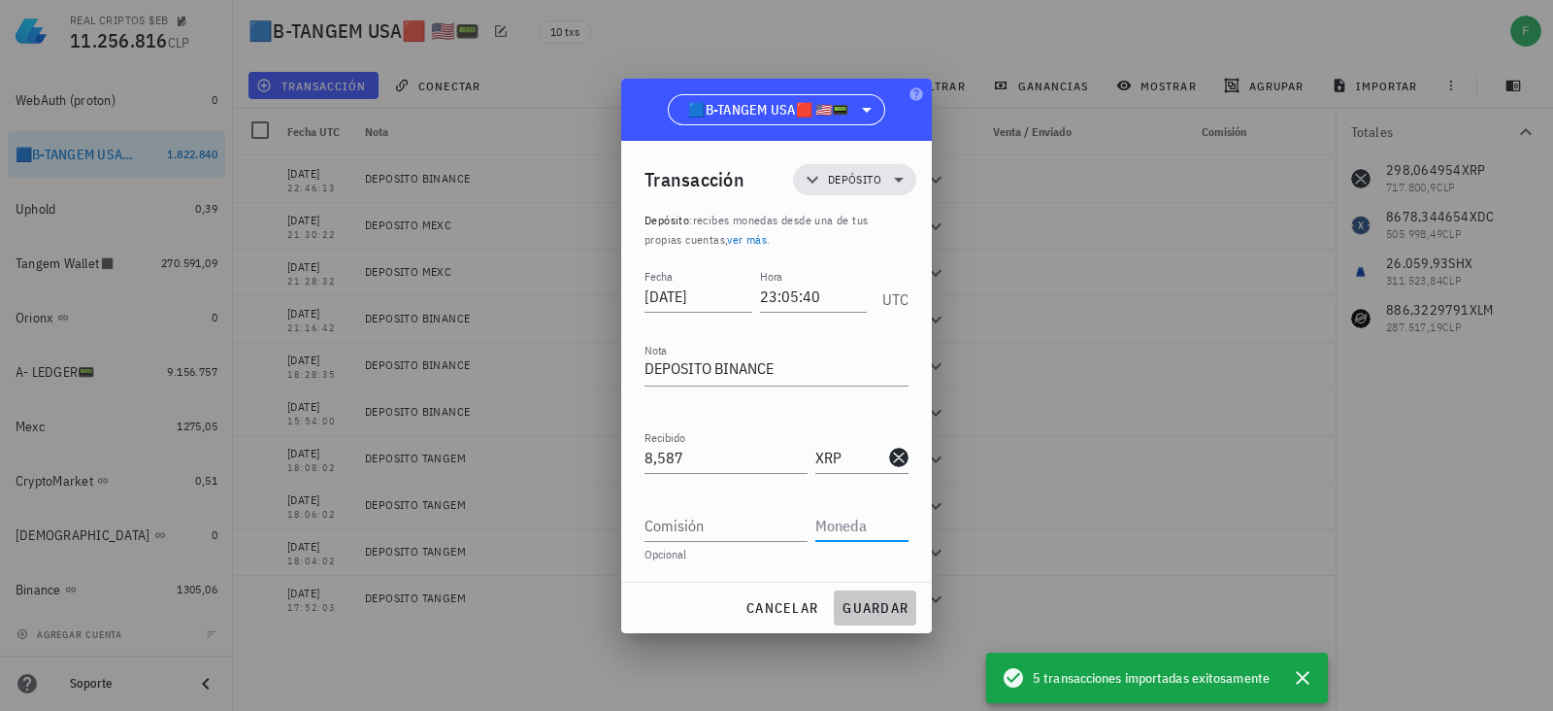
click at [855, 613] on span "guardar" at bounding box center [875, 607] width 67 height 17
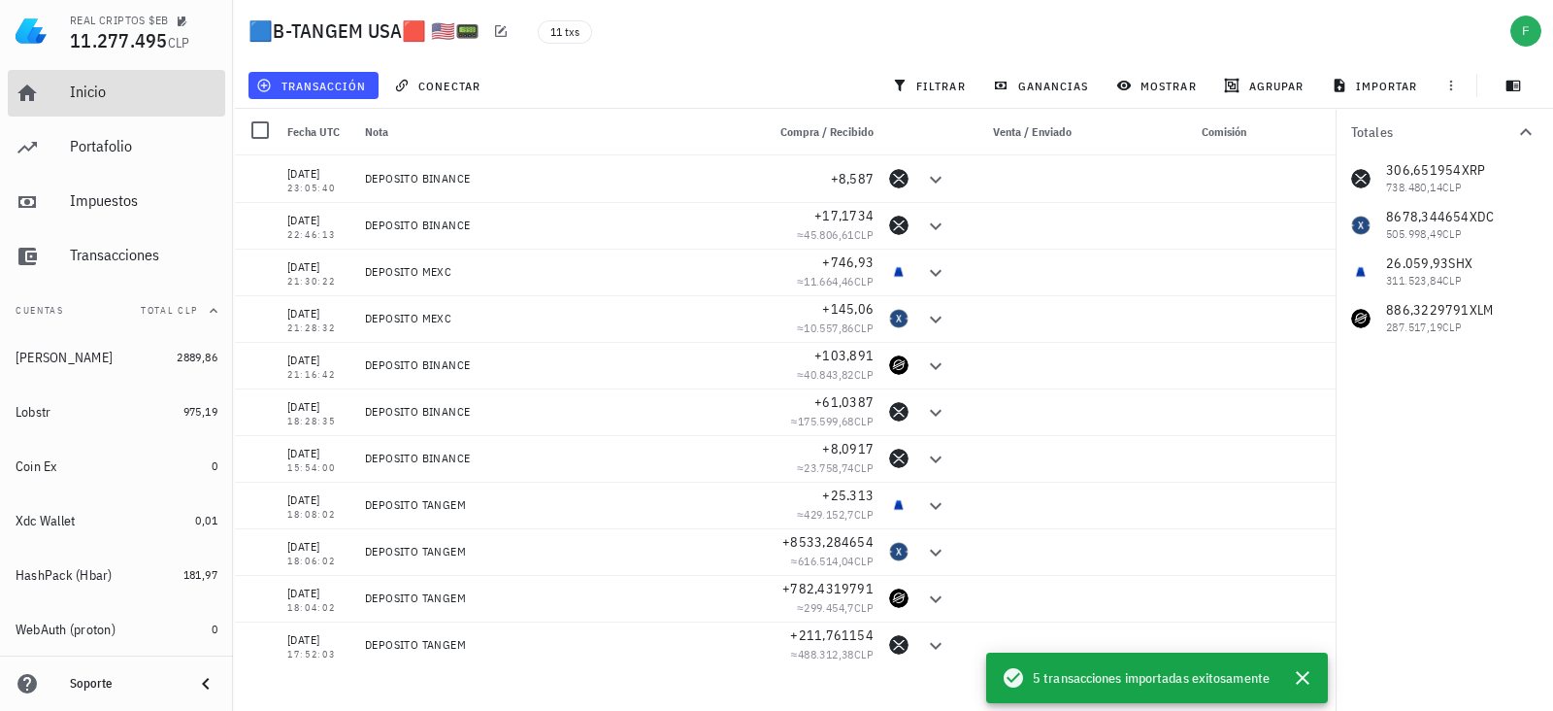
drag, startPoint x: 95, startPoint y: 89, endPoint x: 150, endPoint y: 173, distance: 100.1
click at [95, 89] on div "Inicio" at bounding box center [144, 92] width 148 height 18
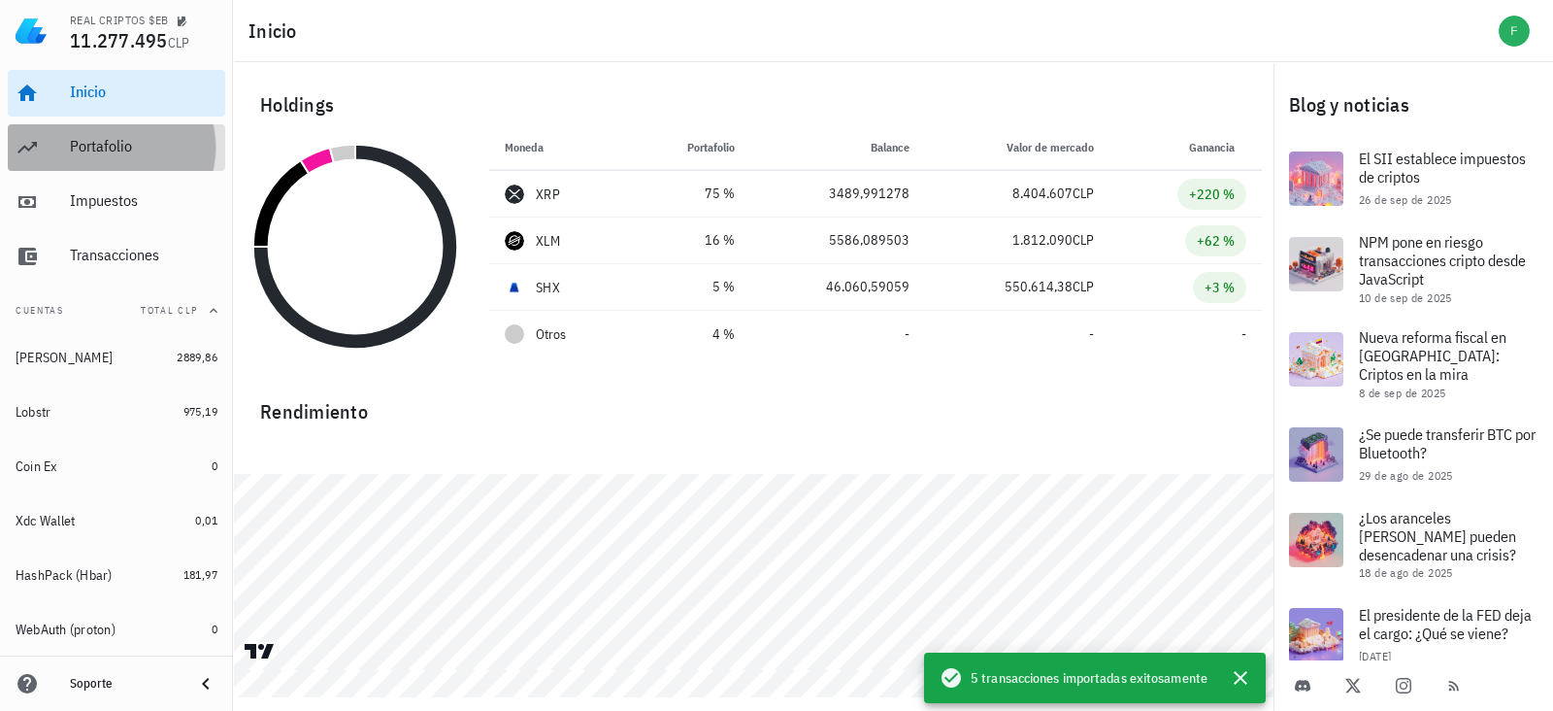
click at [98, 162] on div "Portafolio" at bounding box center [144, 147] width 148 height 44
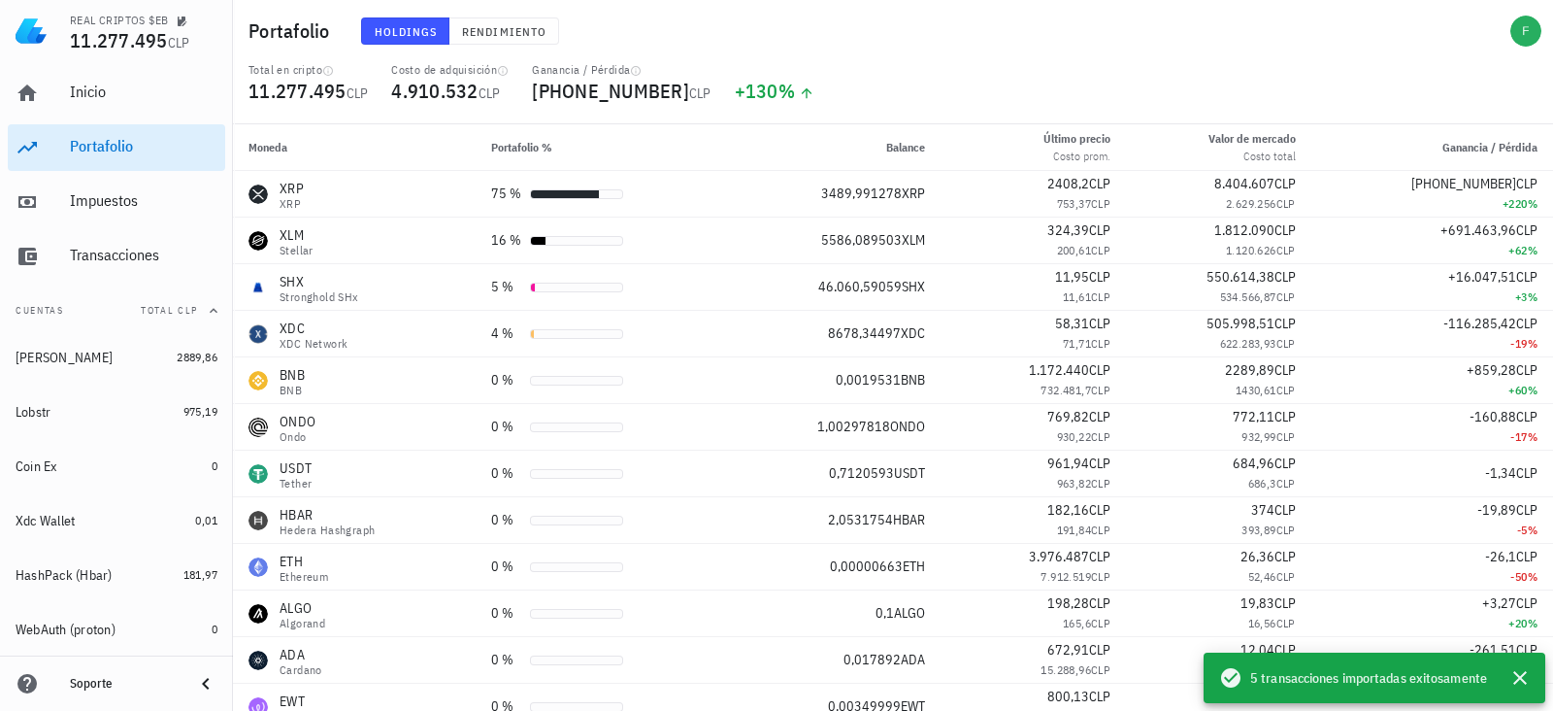
click at [480, 48] on div "Holdings Rendimiento" at bounding box center [696, 31] width 694 height 50
click at [490, 30] on span "Rendimiento" at bounding box center [503, 31] width 85 height 15
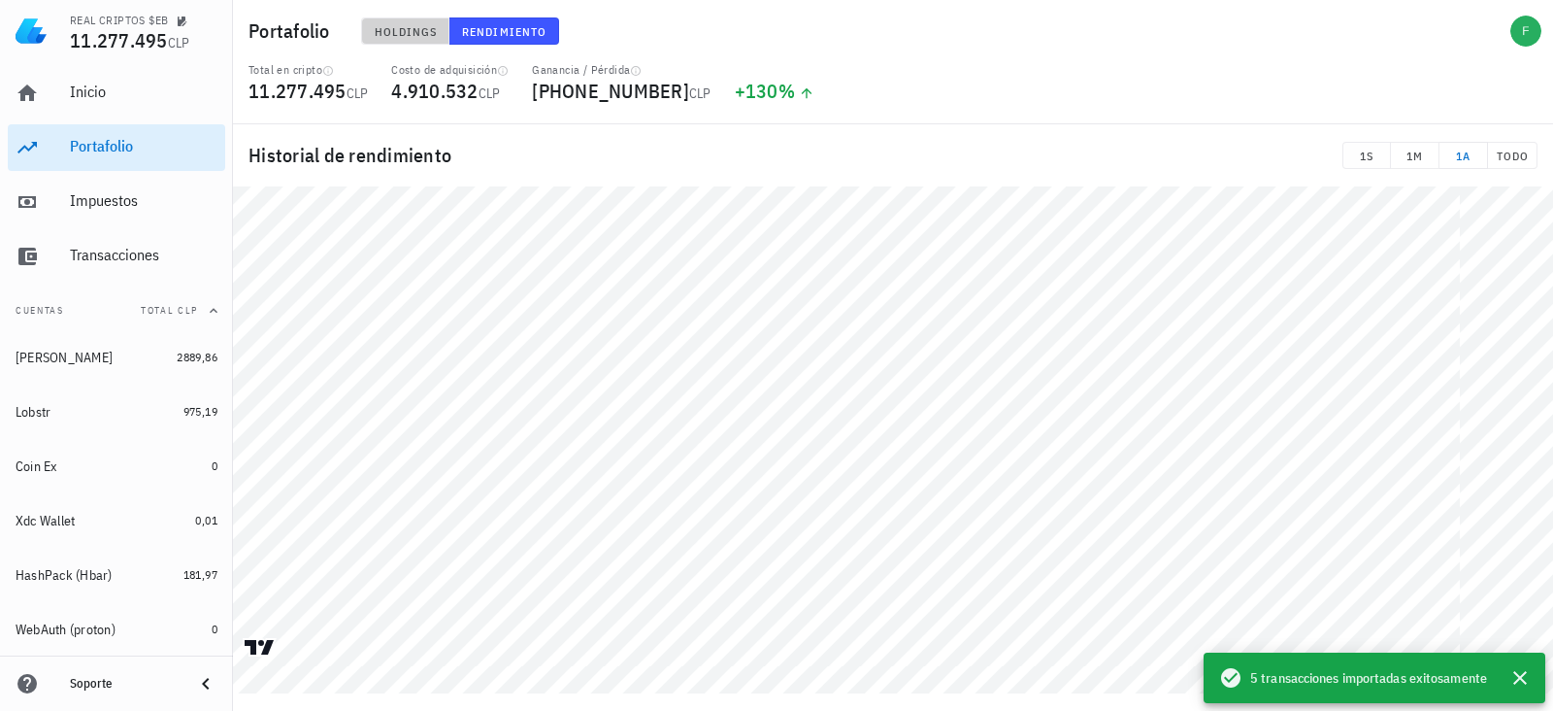
click at [414, 24] on span "Holdings" at bounding box center [406, 31] width 64 height 15
